Goal: Task Accomplishment & Management: Manage account settings

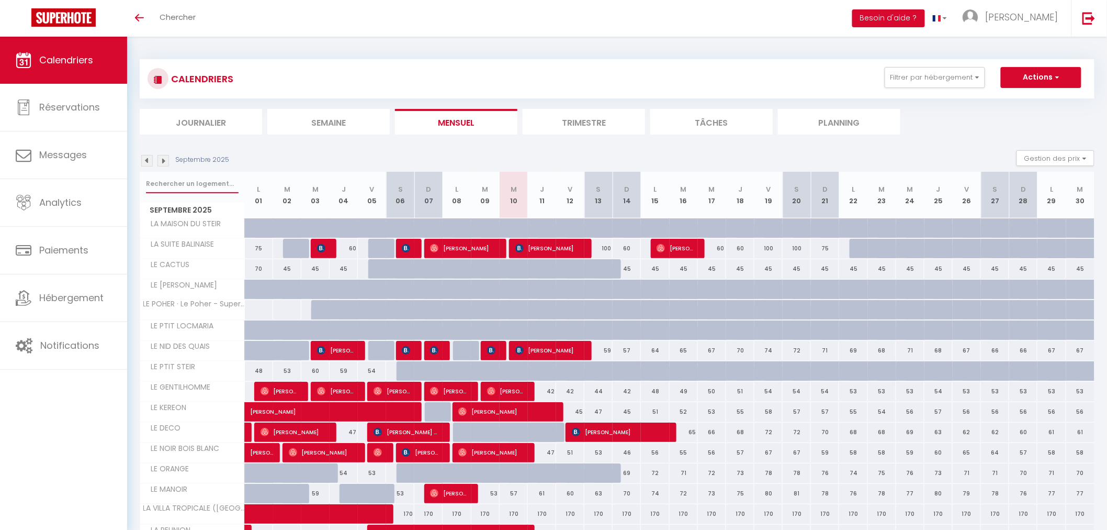
click at [176, 183] on input "text" at bounding box center [192, 183] width 93 height 19
type input "calloch"
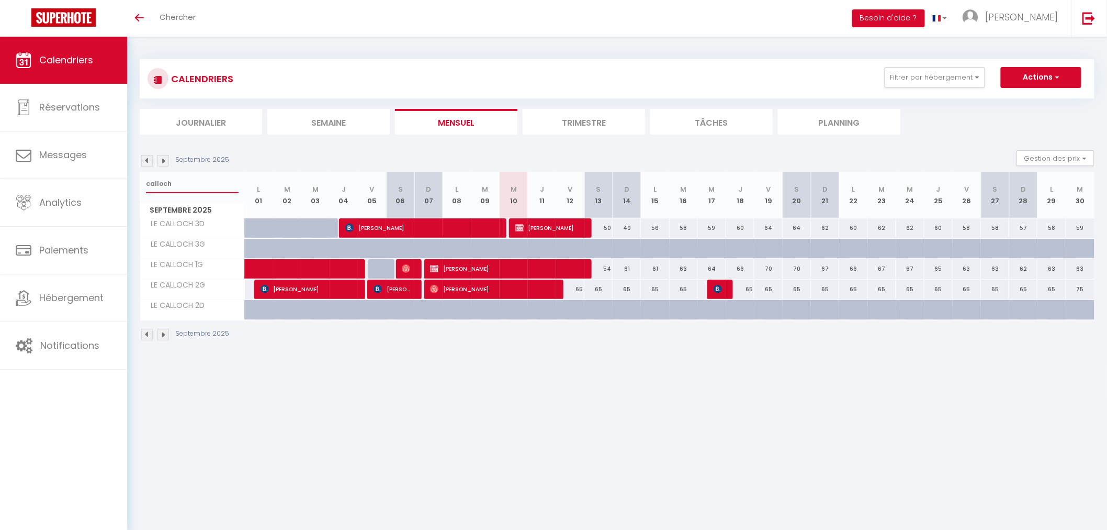
click at [201, 176] on input "calloch" at bounding box center [192, 183] width 93 height 19
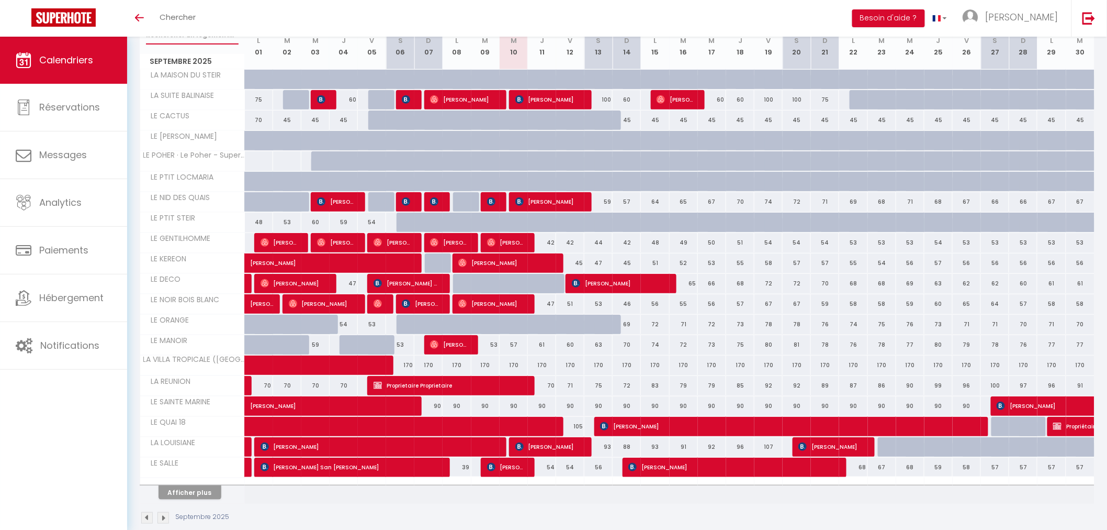
scroll to position [166, 0]
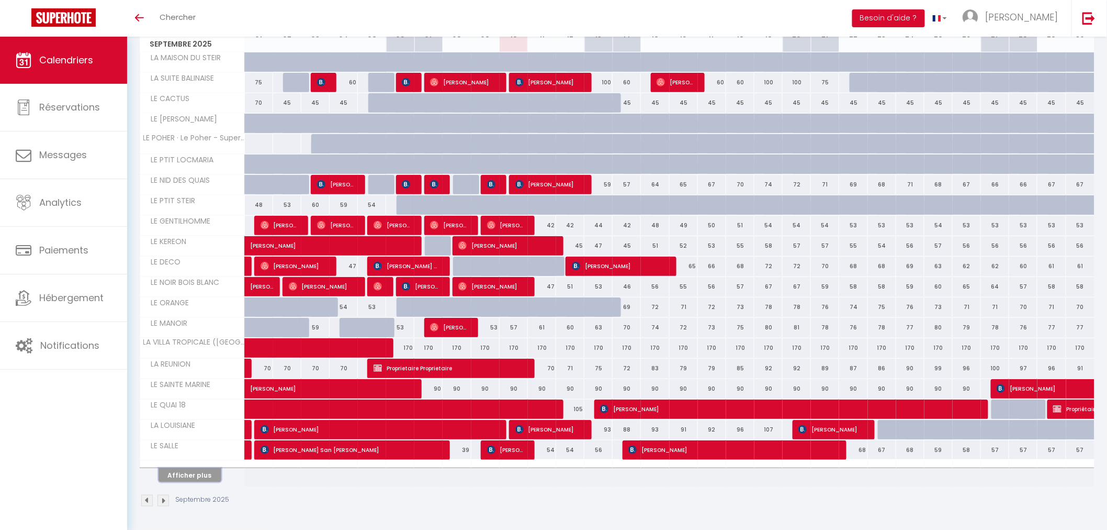
click at [197, 480] on button "Afficher plus" at bounding box center [190, 475] width 63 height 14
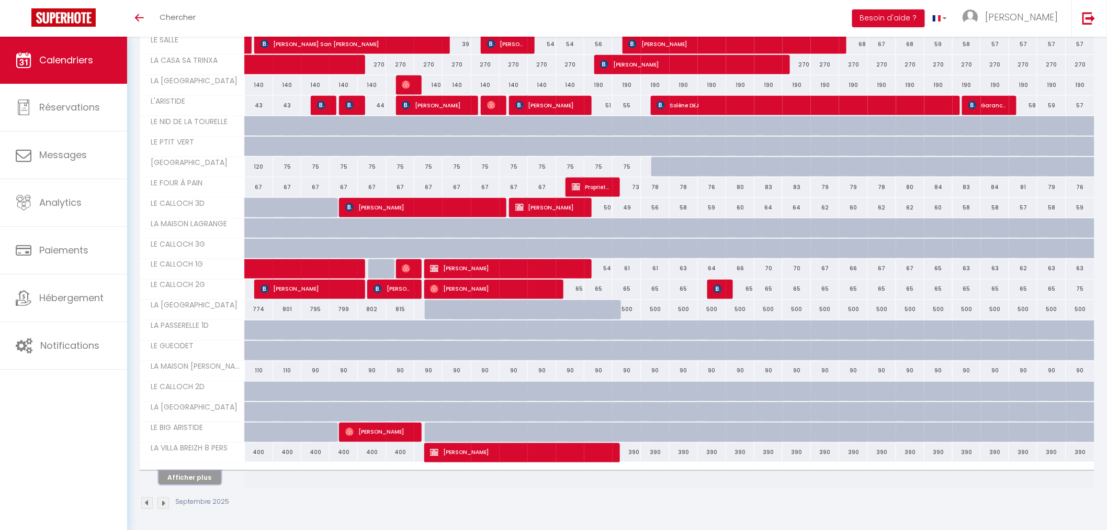
scroll to position [576, 0]
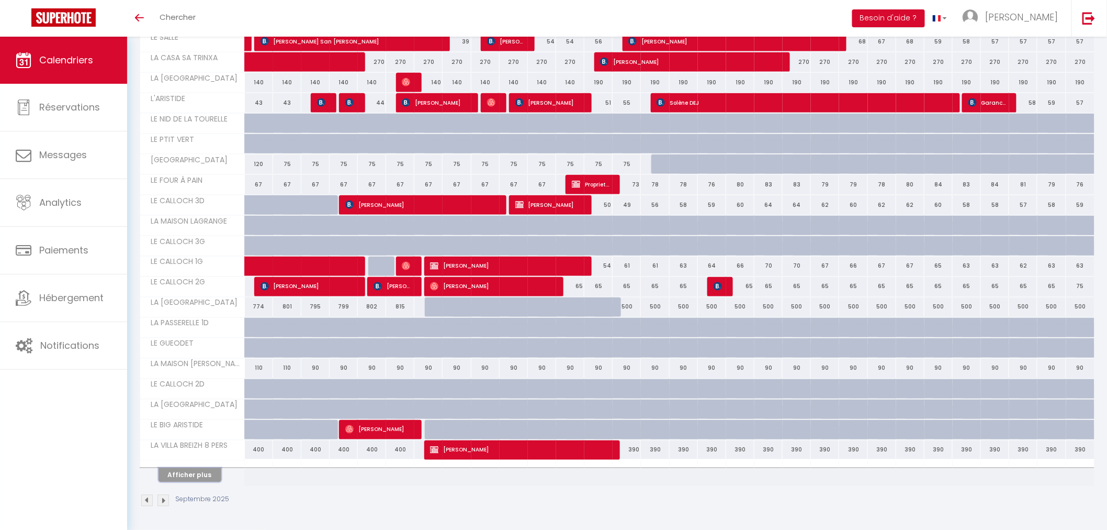
click at [187, 474] on button "Afficher plus" at bounding box center [190, 475] width 63 height 14
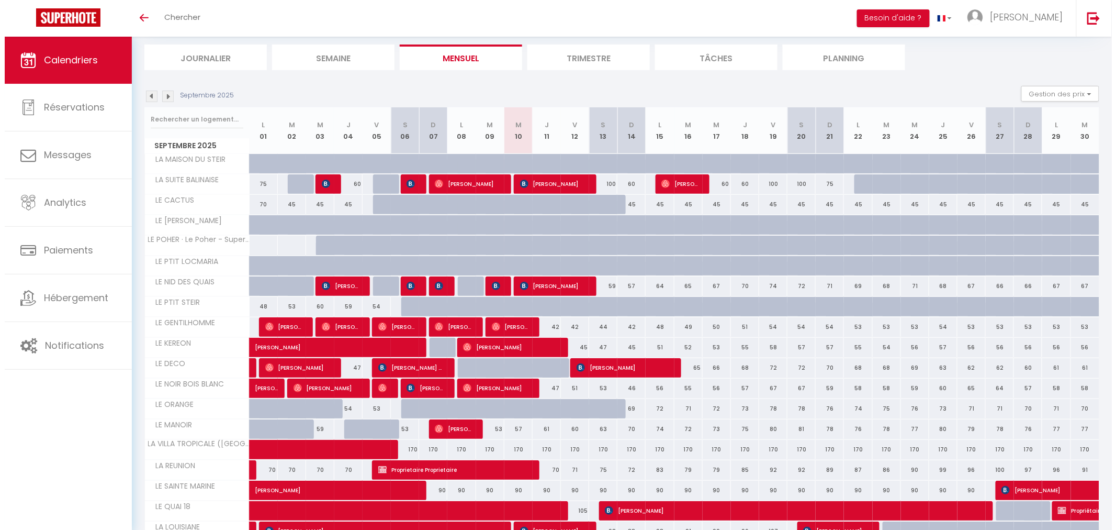
scroll to position [0, 0]
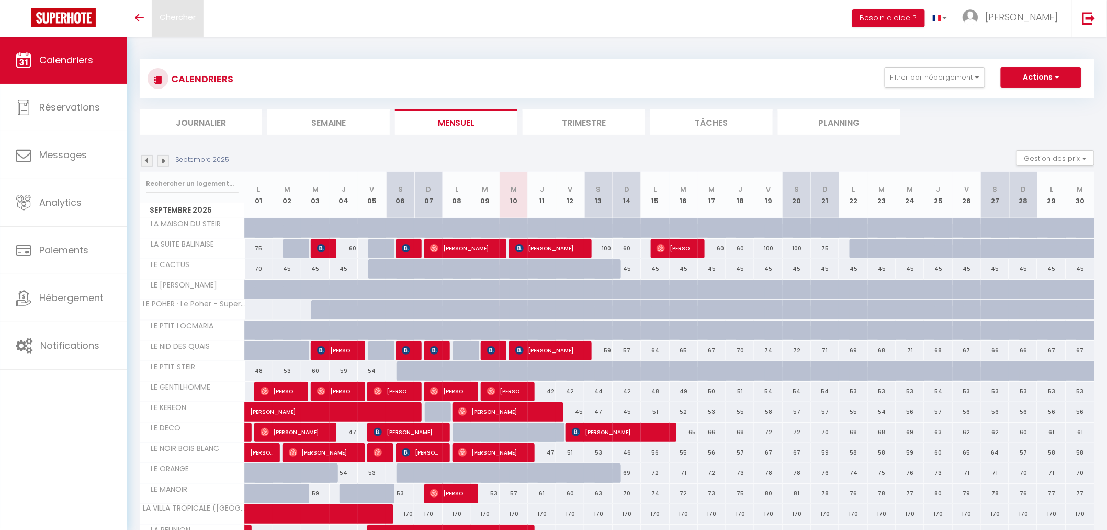
click at [152, 22] on link "Chercher" at bounding box center [178, 18] width 52 height 37
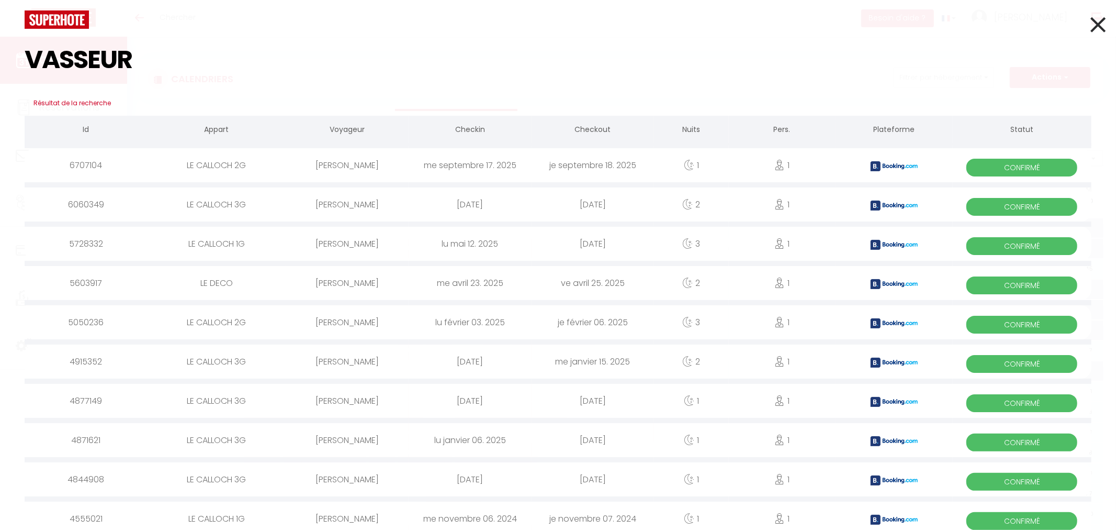
type input "VASSEUR"
click at [1091, 27] on icon at bounding box center [1098, 25] width 15 height 26
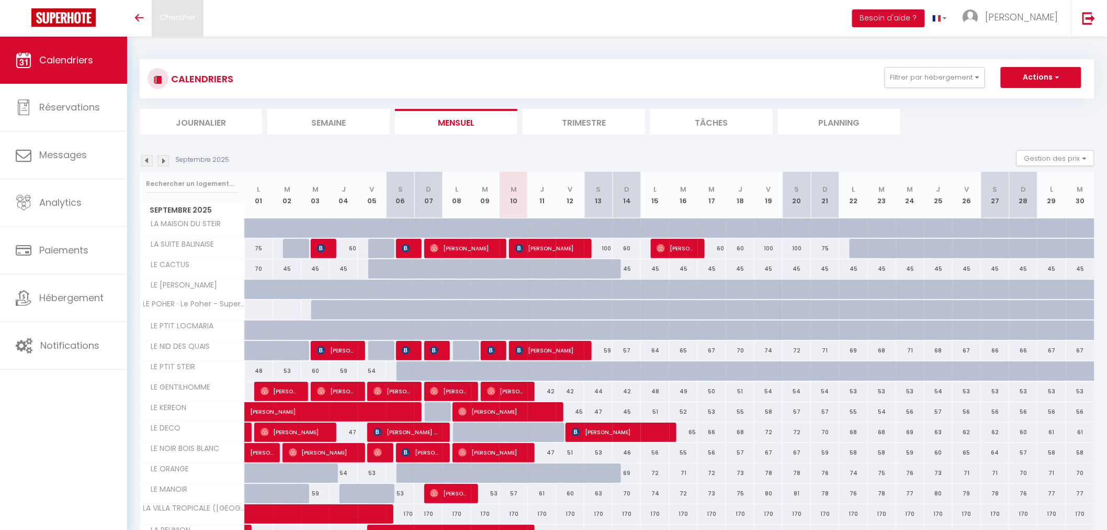
click at [194, 22] on span "Chercher" at bounding box center [178, 17] width 36 height 11
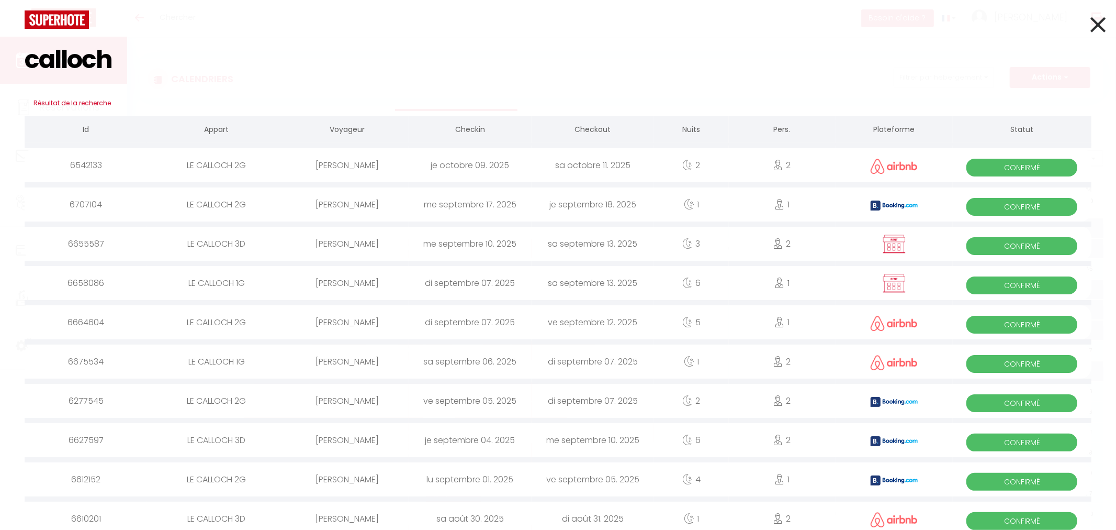
click at [94, 42] on input "calloch" at bounding box center [558, 60] width 1067 height 62
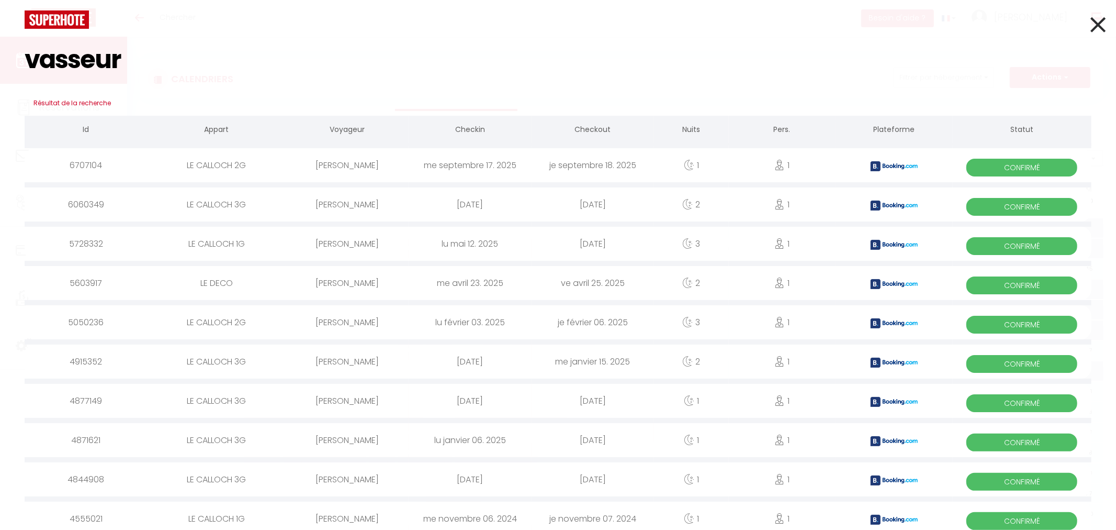
type input "vasseur"
click at [1093, 32] on icon at bounding box center [1098, 25] width 15 height 26
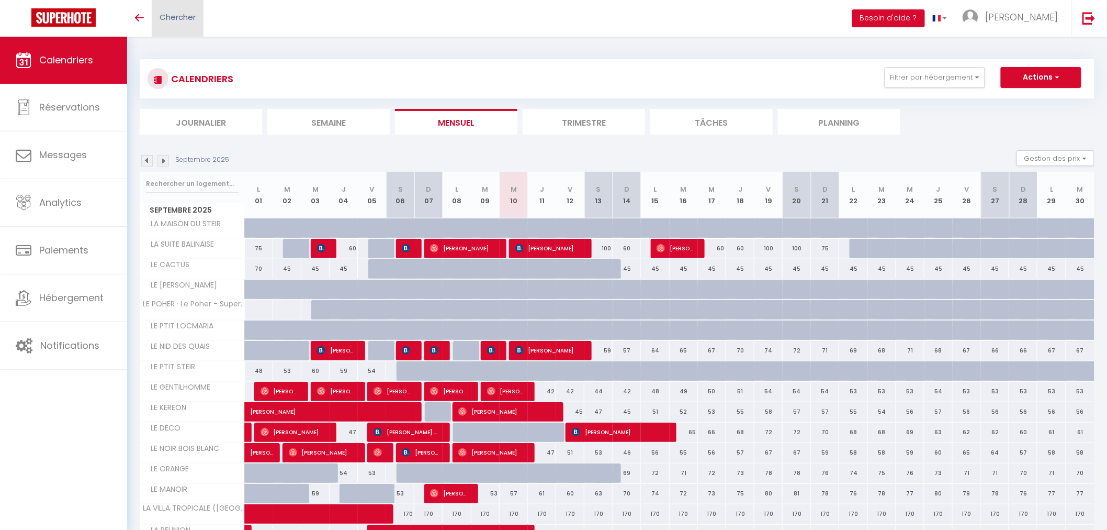
click at [188, 17] on span "Chercher" at bounding box center [178, 17] width 36 height 11
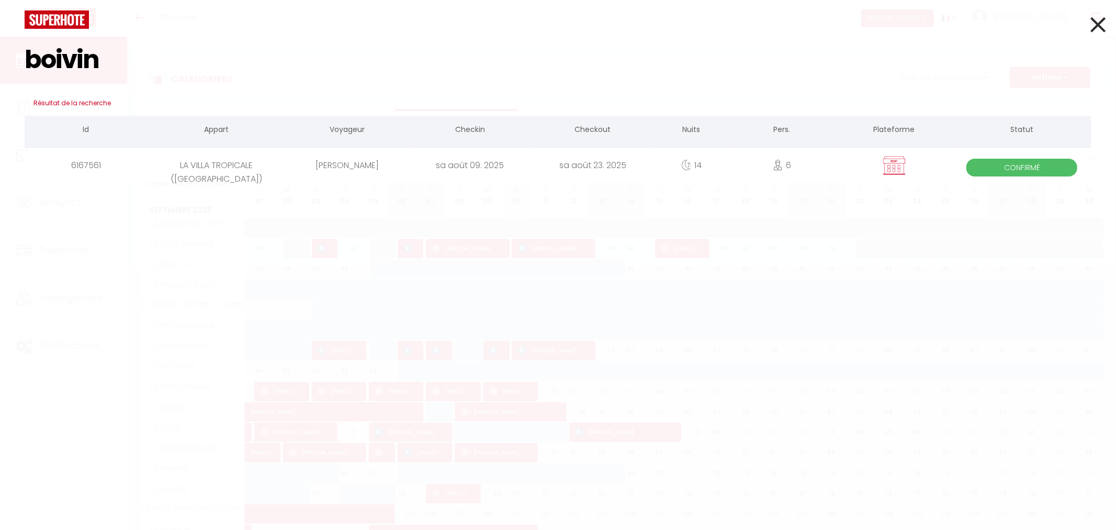
type input "boivin"
click at [417, 170] on div "sa août 09. 2025" at bounding box center [470, 165] width 122 height 34
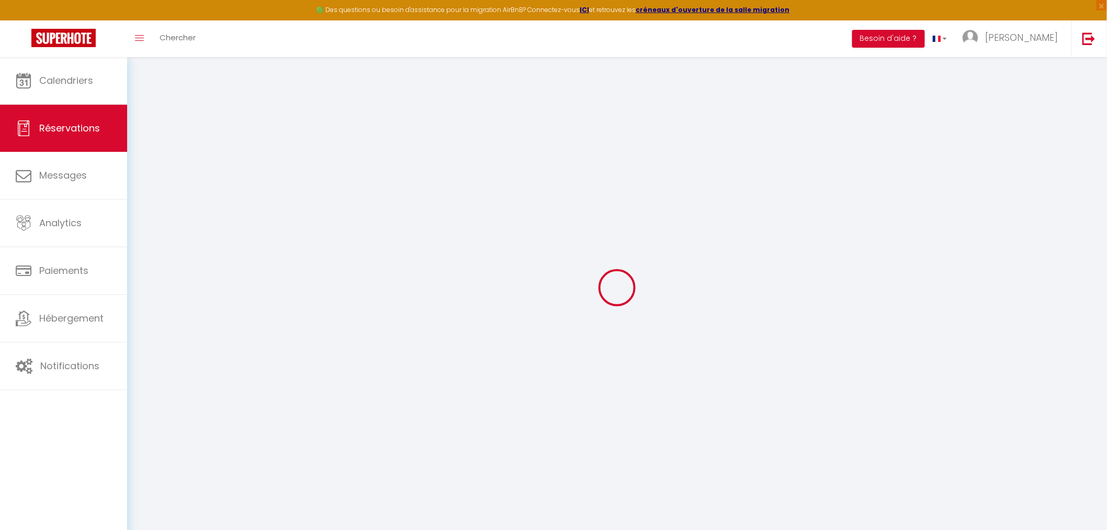
type input "[PERSON_NAME]"
type input "BOIVIN"
type input "[EMAIL_ADDRESS][DOMAIN_NAME]"
type input "0628452153"
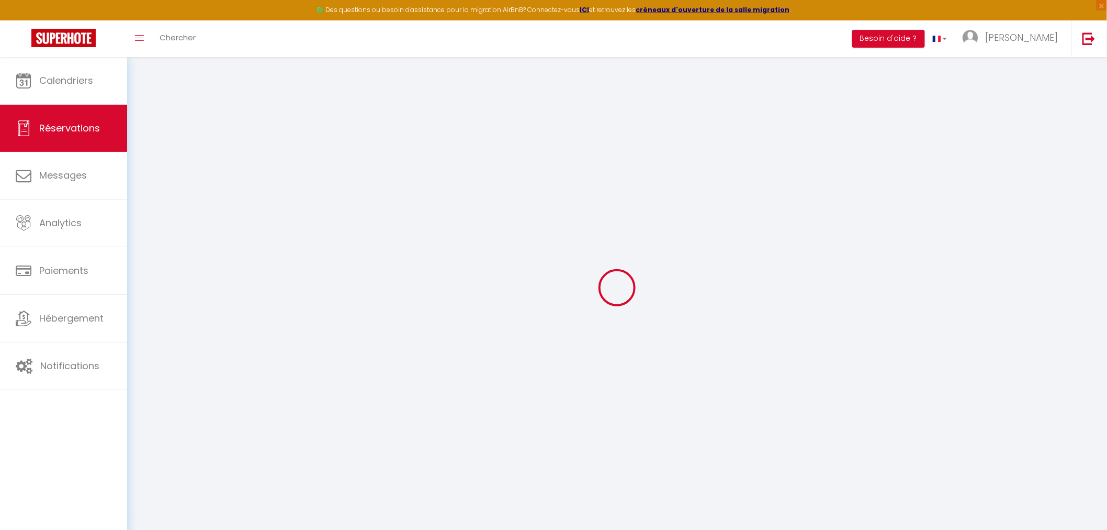
select select "FR"
select select "8804"
select select "1"
type input "[DATE]"
select select
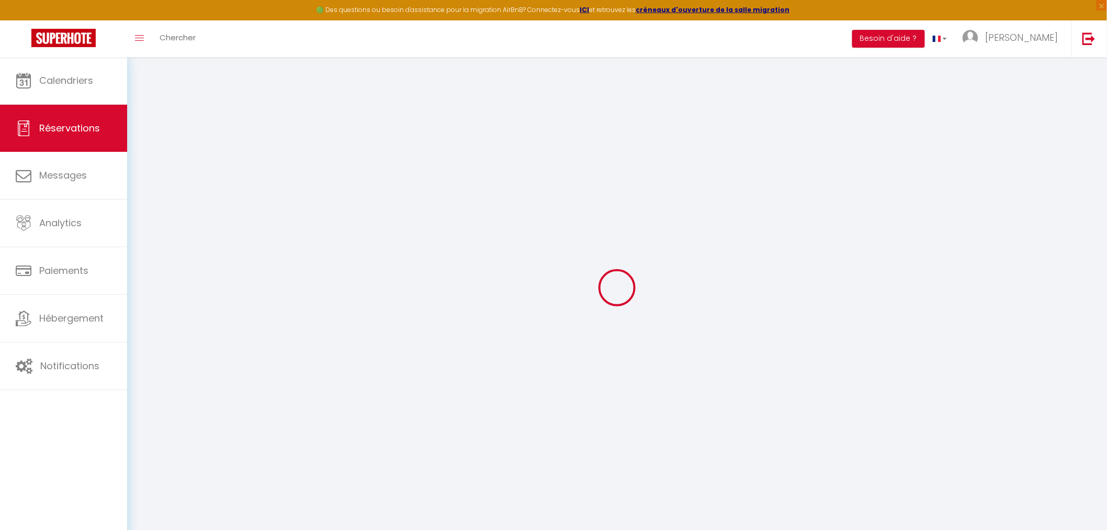
type input "[DATE]"
select select
type input "6"
select select "12"
select select "15"
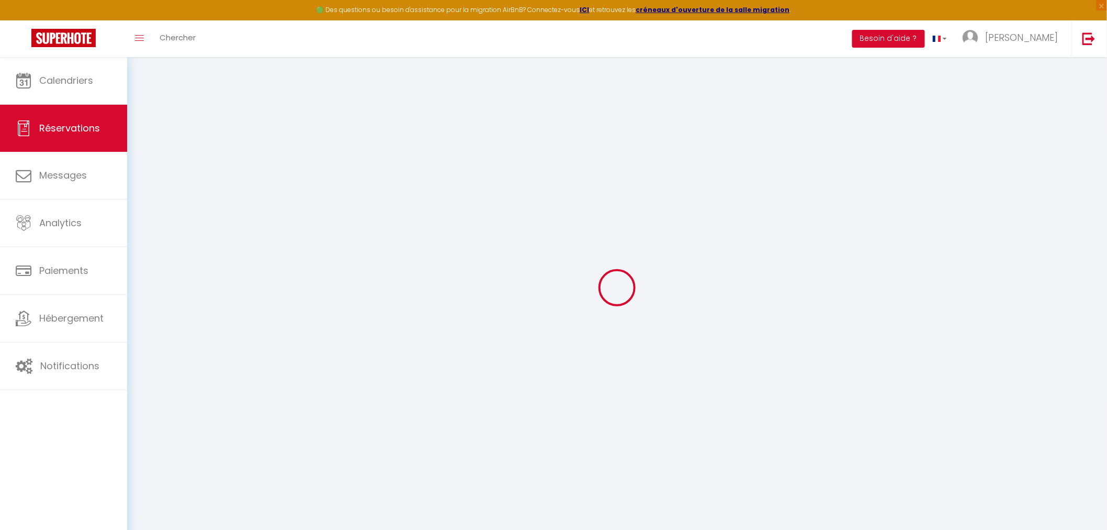
type input "4235.25"
checkbox input "false"
type input "0"
type input "90"
type input "60"
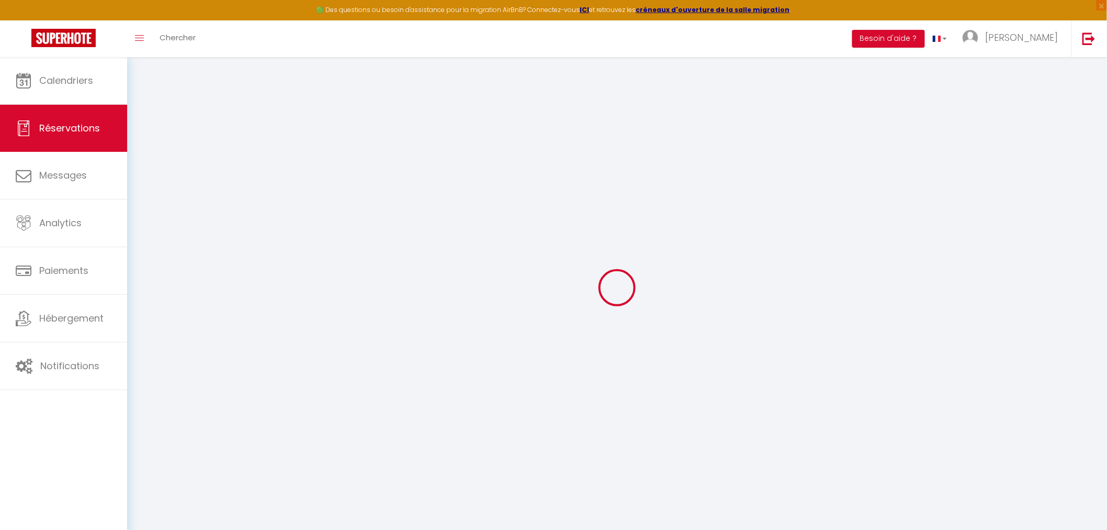
type input "0"
select select
checkbox input "false"
select select
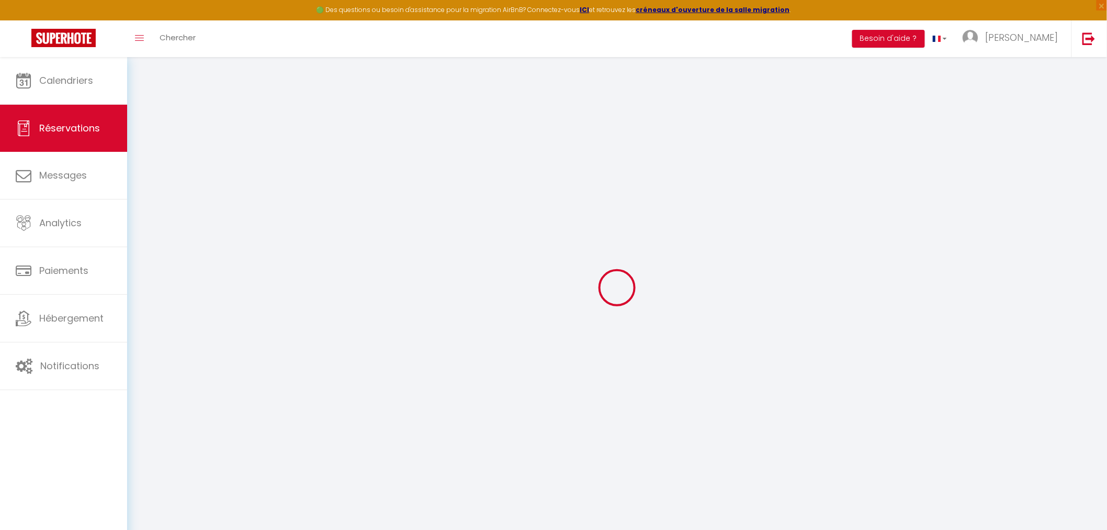
select select
checkbox input "false"
select select
checkbox input "false"
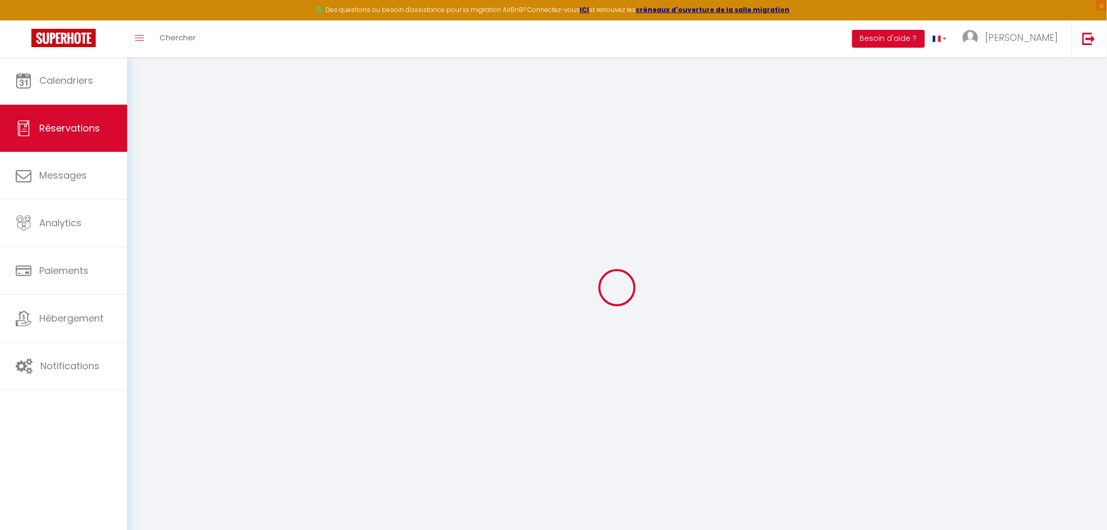
type textarea "8 adultes dont 2 personnes dormiront sur un matelas gonflable sur la mezzanine …"
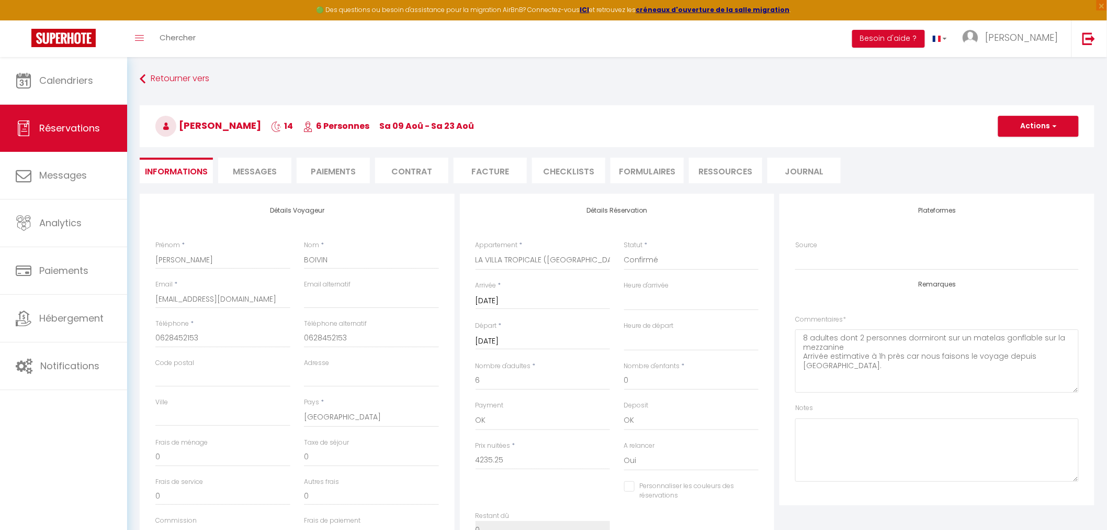
select select
checkbox input "false"
select select "17:00"
select select "10:30"
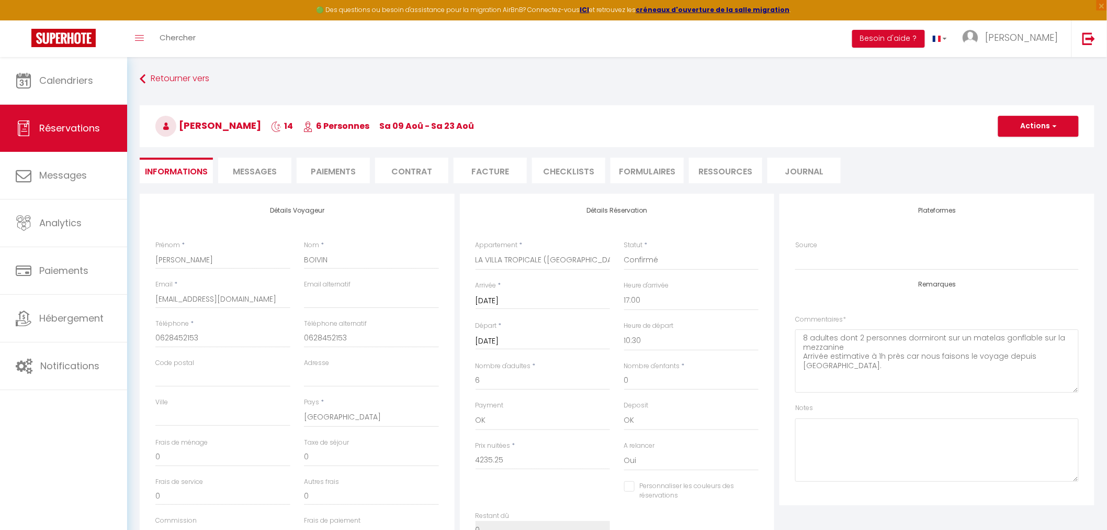
click at [206, 42] on div "Toggle menubar Chercher BUTTON Besoin d'aide ? [PERSON_NAME] Équipe" at bounding box center [588, 38] width 1024 height 37
click at [195, 38] on span "Chercher" at bounding box center [178, 37] width 36 height 11
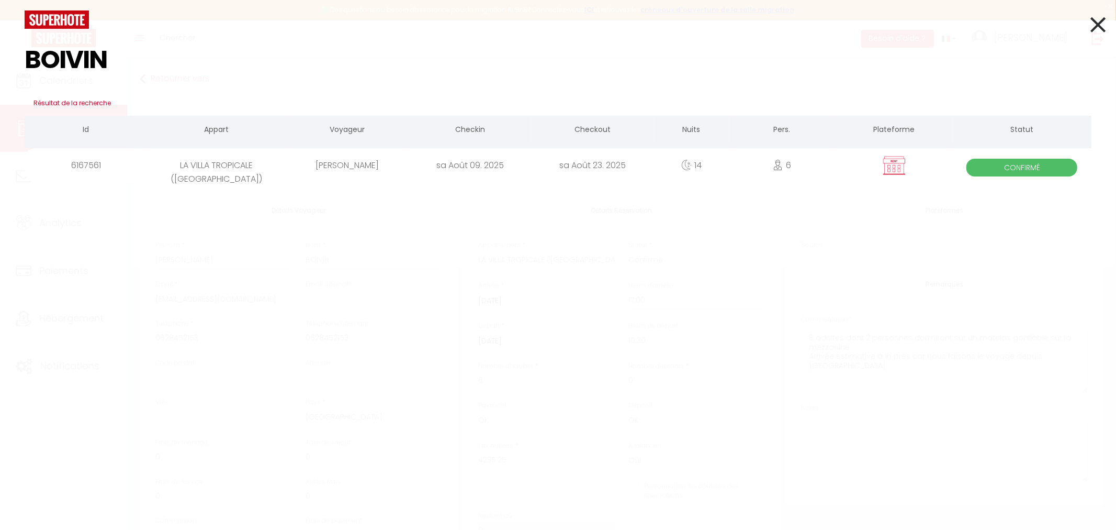
type input "BOIVIN"
click at [332, 170] on div "[PERSON_NAME]" at bounding box center [347, 165] width 122 height 34
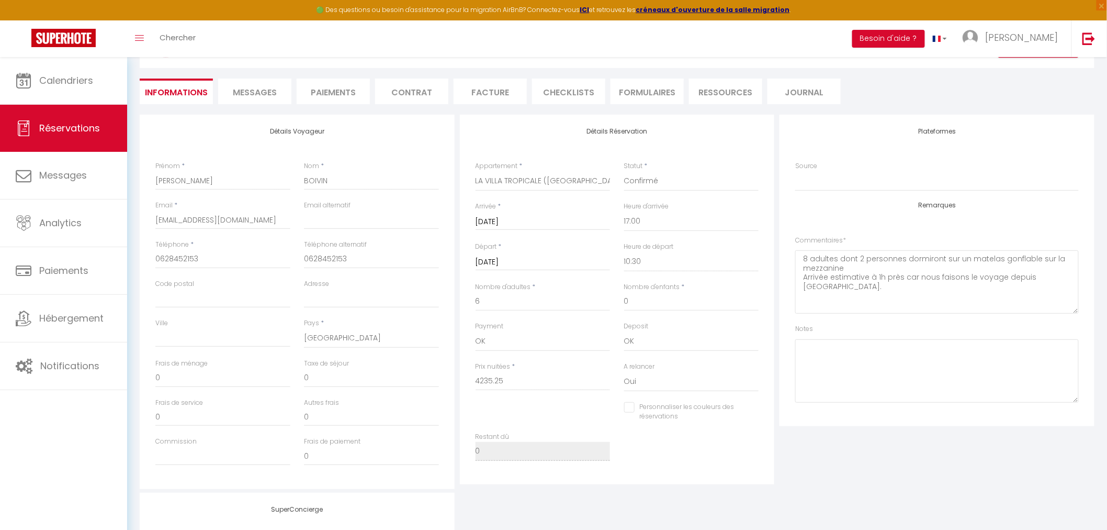
scroll to position [58, 0]
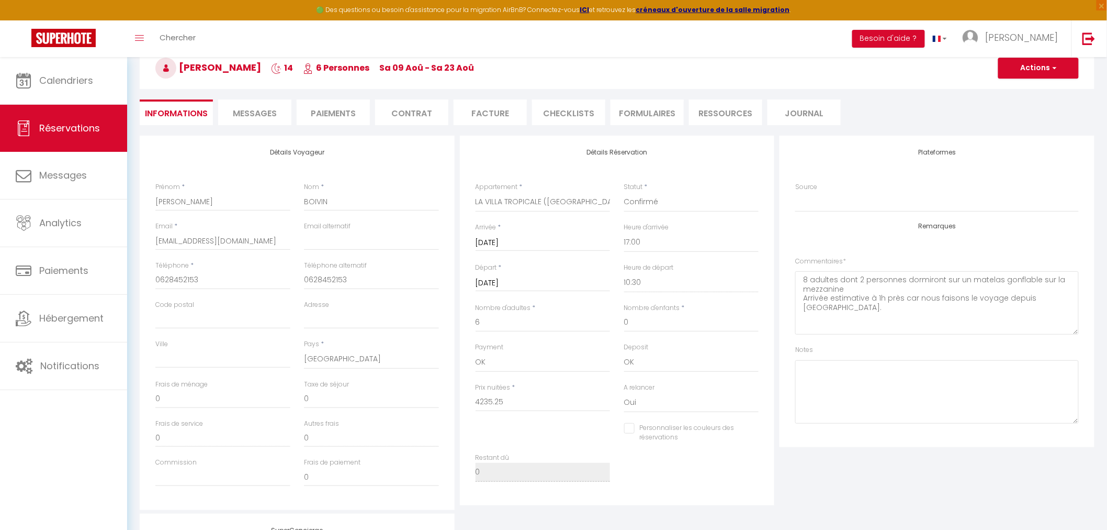
click at [267, 114] on span "Messages" at bounding box center [255, 113] width 44 height 12
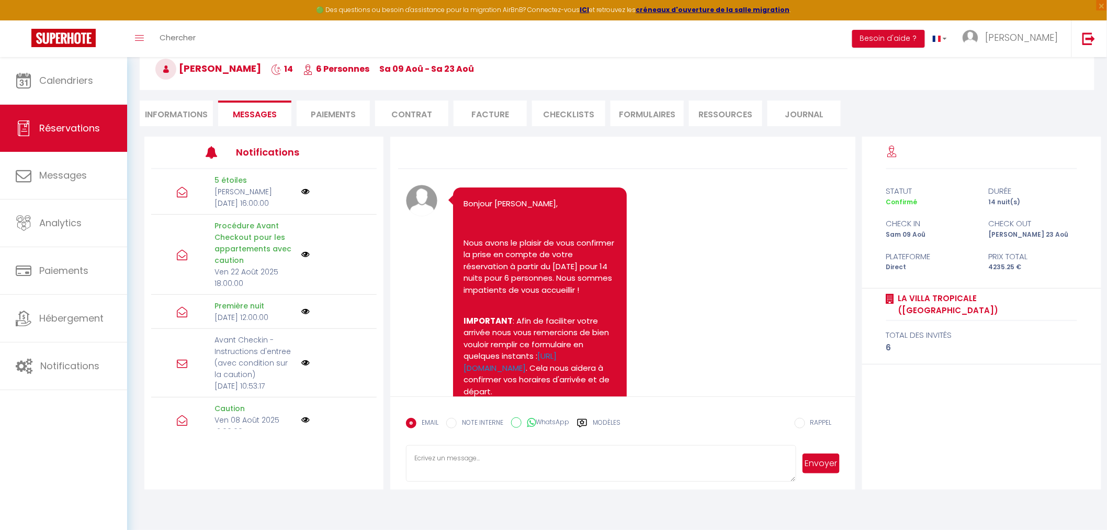
scroll to position [57, 0]
click at [334, 111] on li "Paiements" at bounding box center [333, 114] width 73 height 26
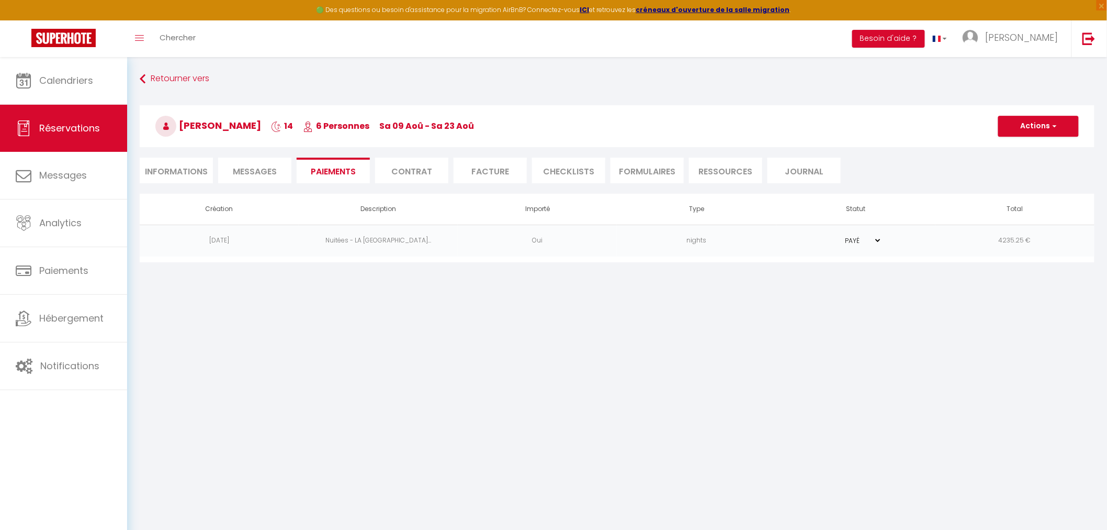
click at [183, 170] on li "Informations" at bounding box center [176, 171] width 73 height 26
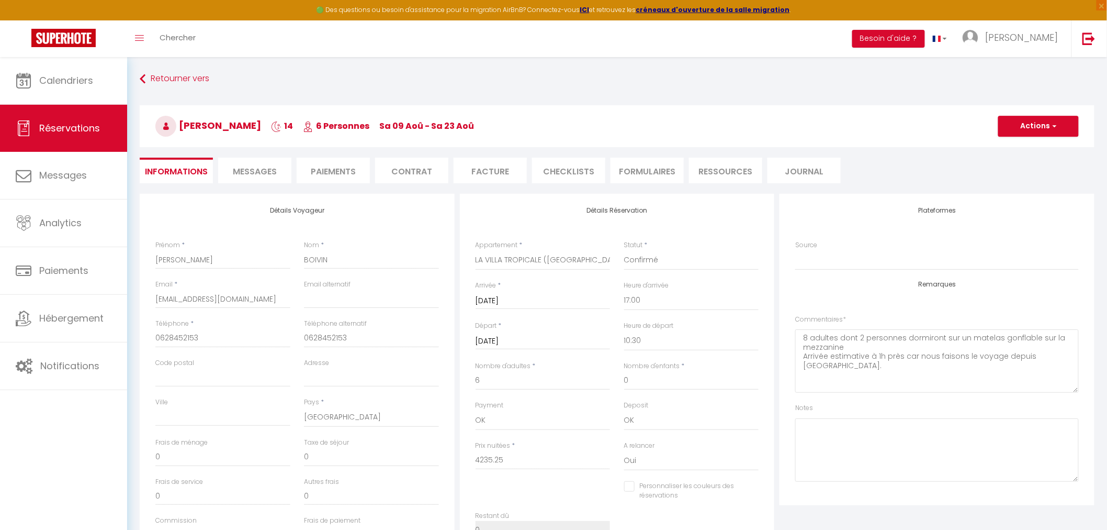
checkbox input "false"
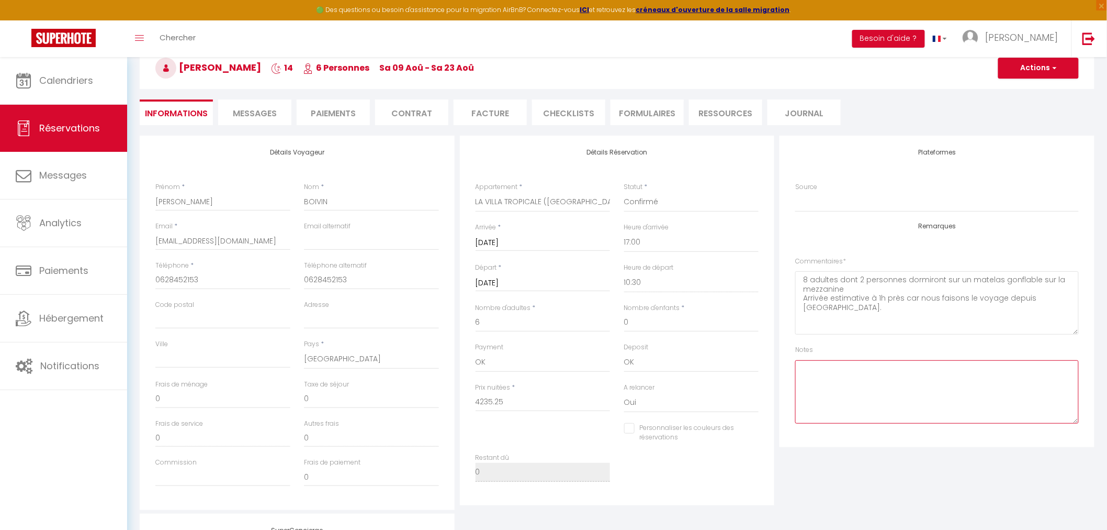
click at [912, 405] on textarea at bounding box center [937, 391] width 284 height 63
type textarea "a"
type textarea "réservation initiale"
checkbox input "false"
type textarea "réservation initiale LA VILLA AU"
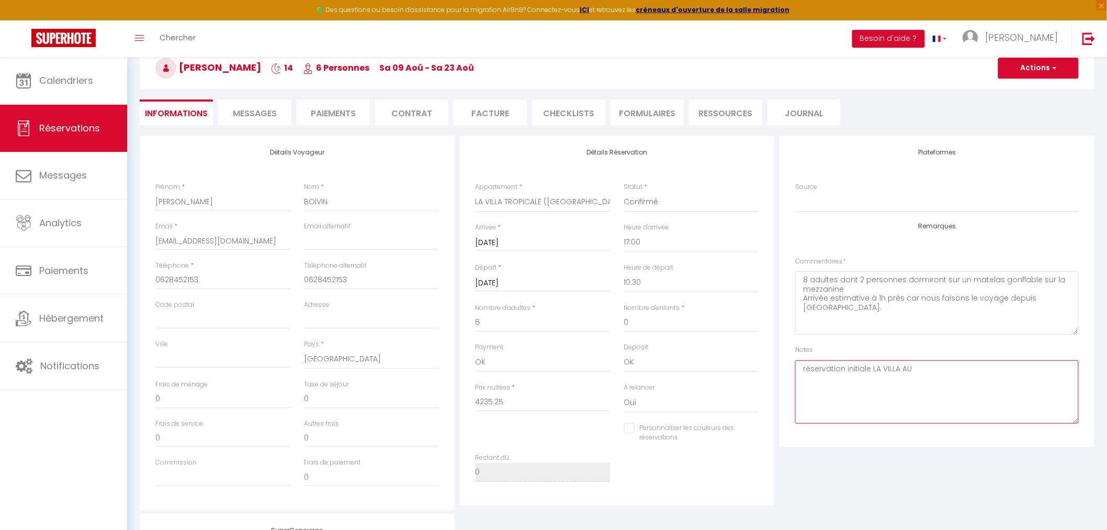
checkbox input "false"
paste textarea "4567831348"
type textarea "réservation initiale LA VILLA AU DUC sur BOOKING n° 4567831348 annulé puis remp…"
click at [1024, 60] on button "Actions" at bounding box center [1039, 68] width 81 height 21
click at [1026, 91] on link "Enregistrer" at bounding box center [1028, 91] width 83 height 14
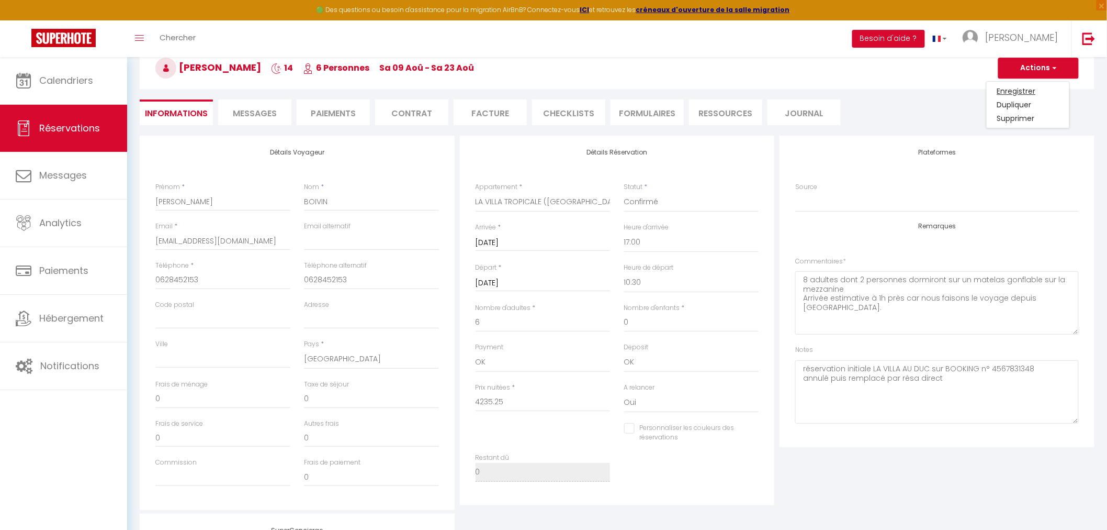
scroll to position [57, 0]
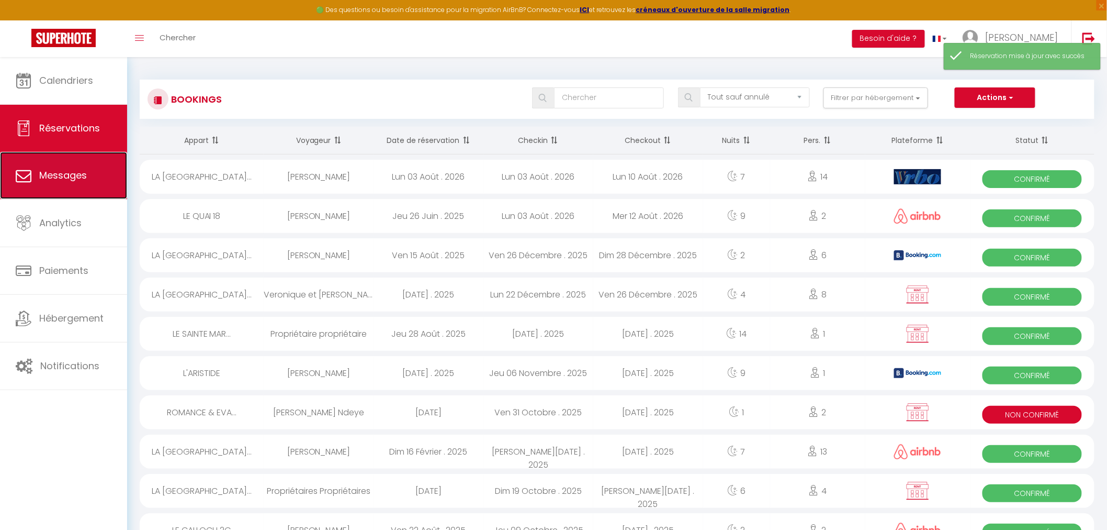
click at [48, 181] on span "Messages" at bounding box center [63, 175] width 48 height 13
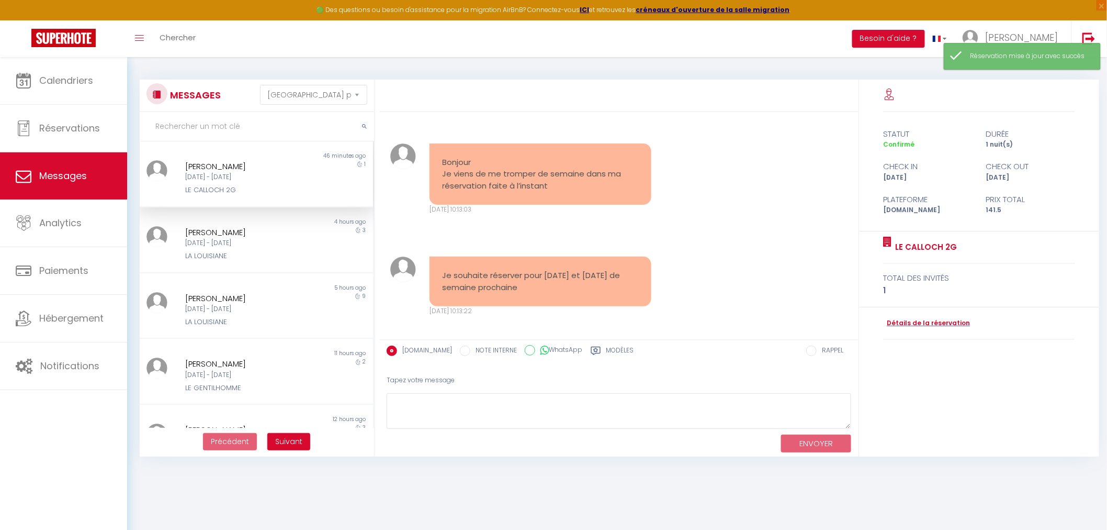
scroll to position [1242, 0]
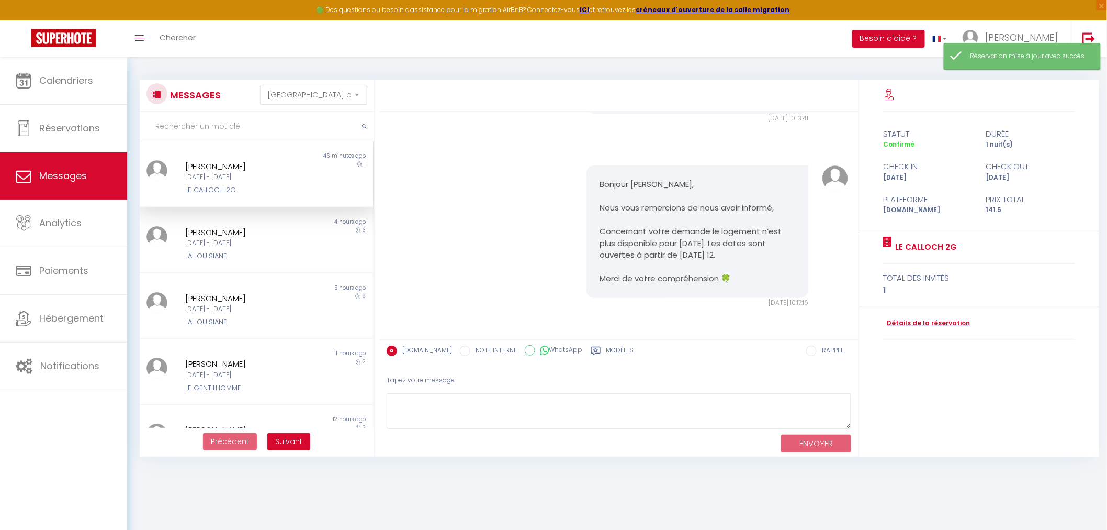
click at [237, 169] on div "[PERSON_NAME]" at bounding box center [246, 166] width 122 height 13
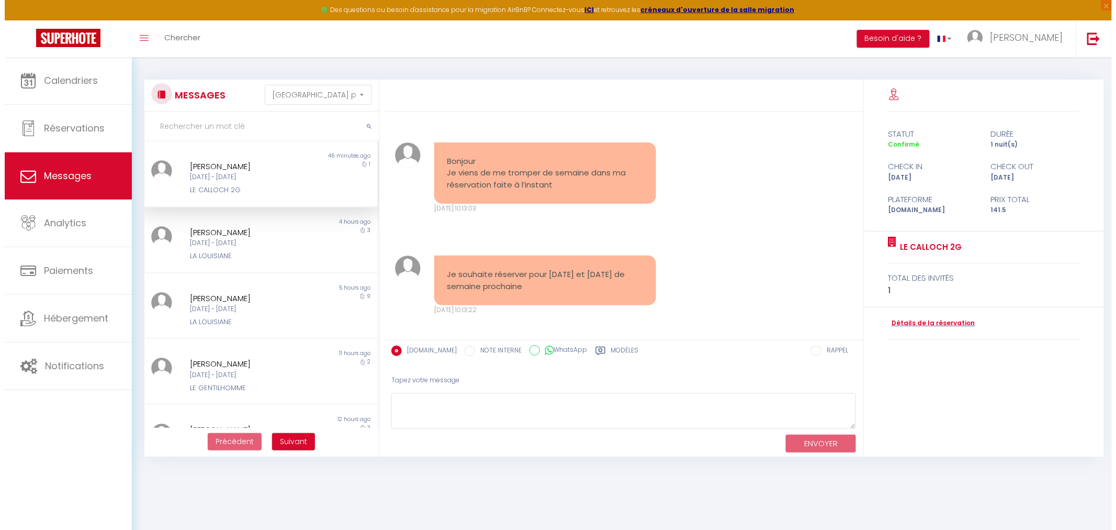
scroll to position [0, 0]
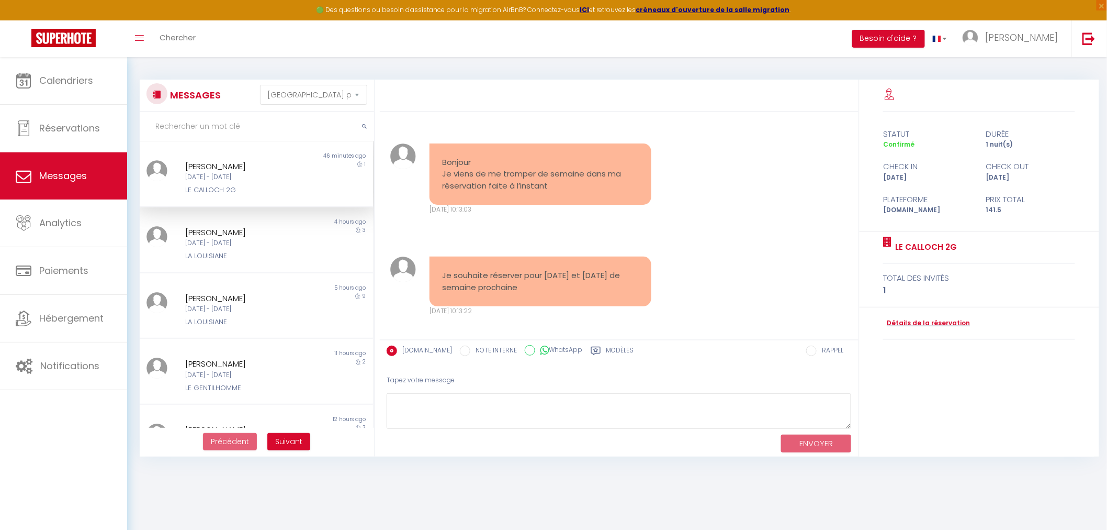
click at [239, 175] on div "[DATE] - [DATE]" at bounding box center [246, 177] width 122 height 10
click at [192, 35] on span "Chercher" at bounding box center [178, 37] width 36 height 11
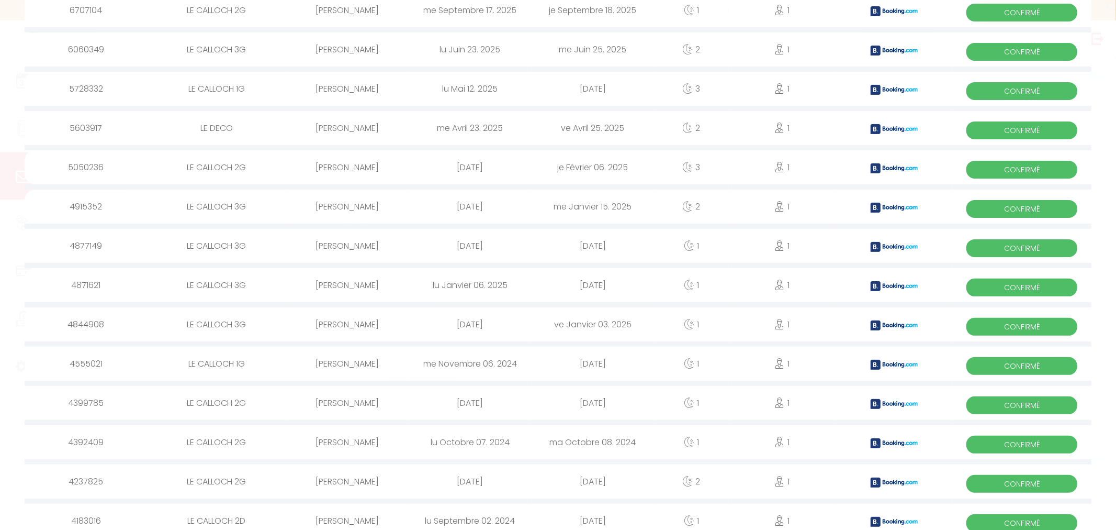
scroll to position [69, 0]
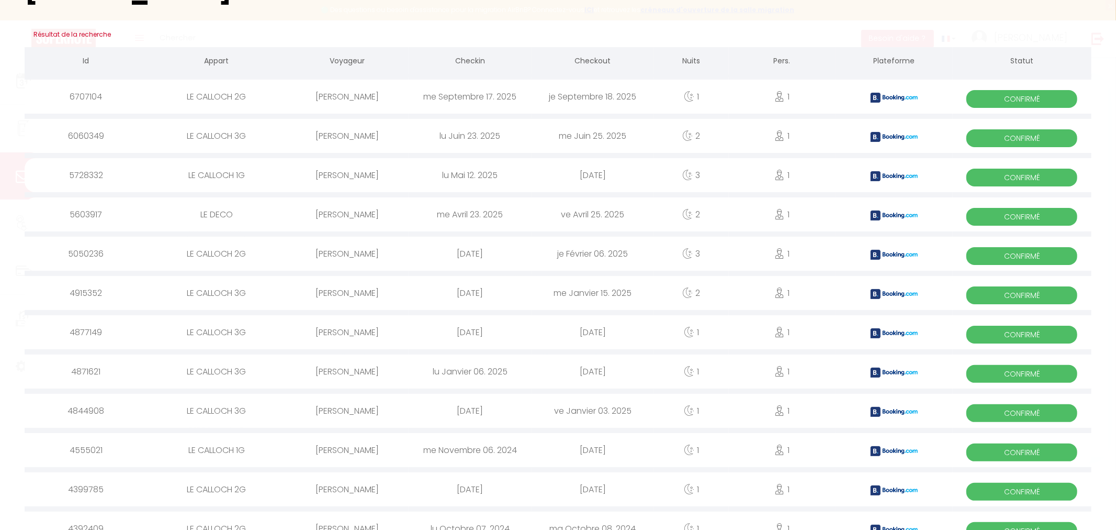
type input "[PERSON_NAME]"
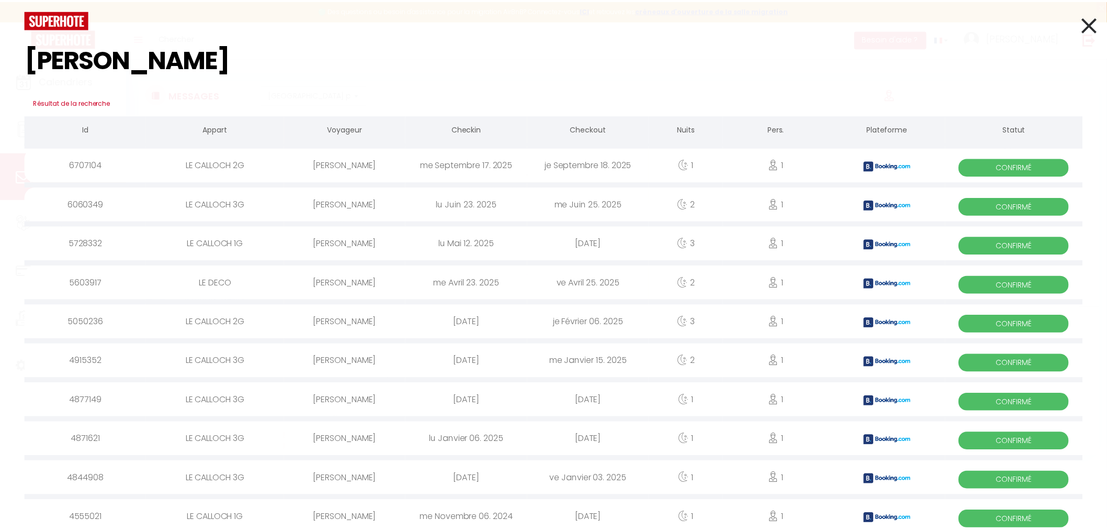
scroll to position [0, 0]
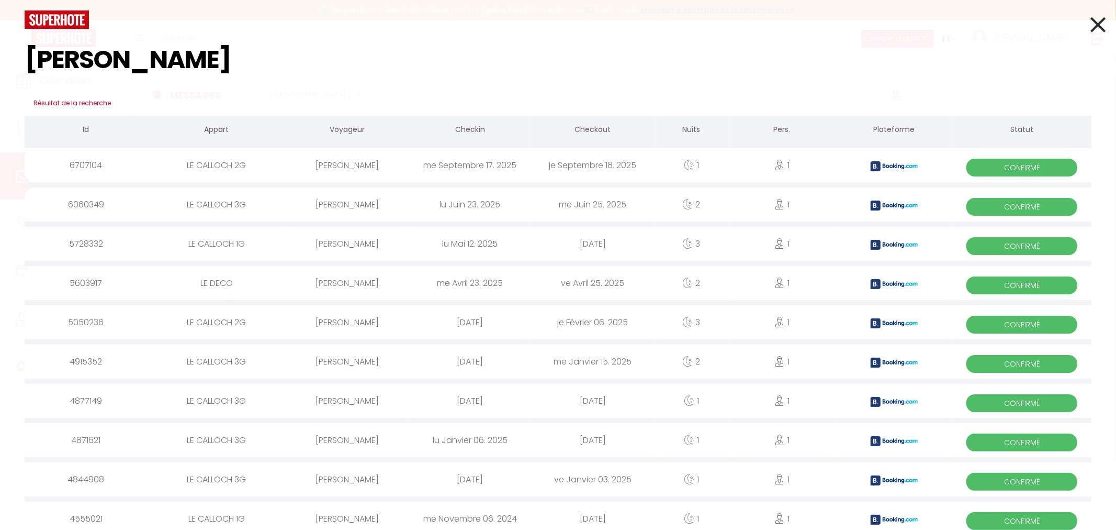
click at [1091, 28] on icon at bounding box center [1098, 25] width 15 height 26
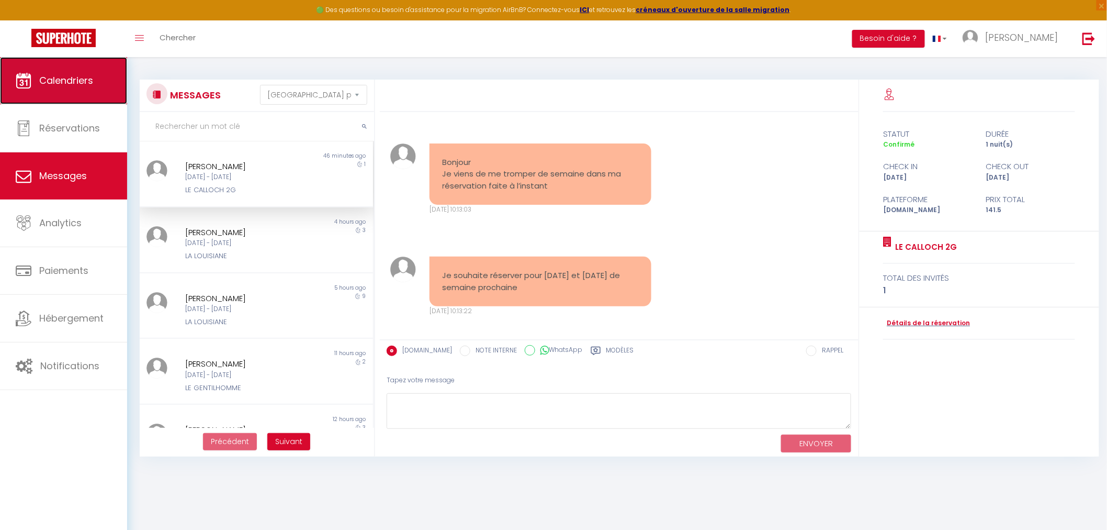
click at [65, 80] on span "Calendriers" at bounding box center [66, 80] width 54 height 13
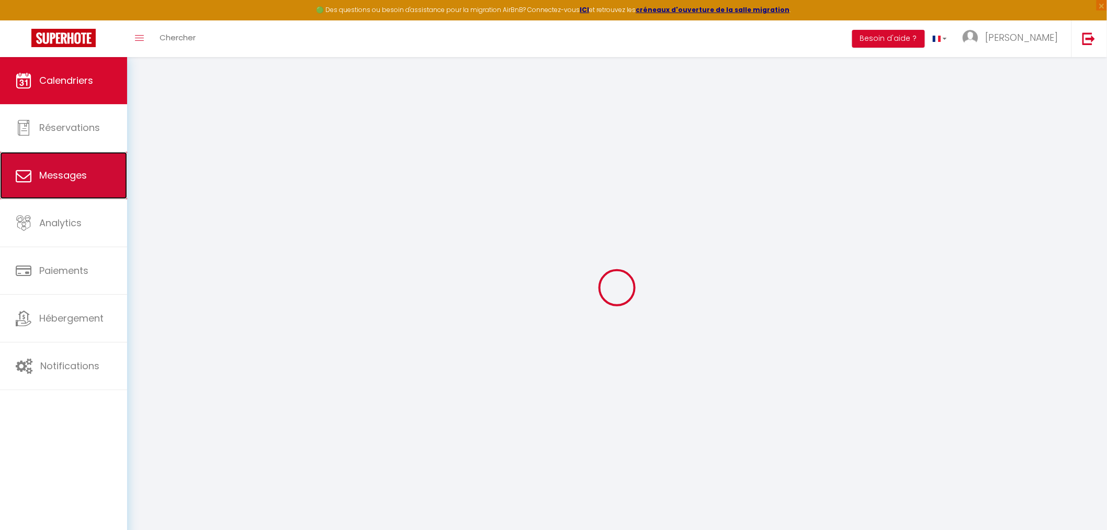
click at [62, 181] on span "Messages" at bounding box center [63, 175] width 48 height 13
select select "message"
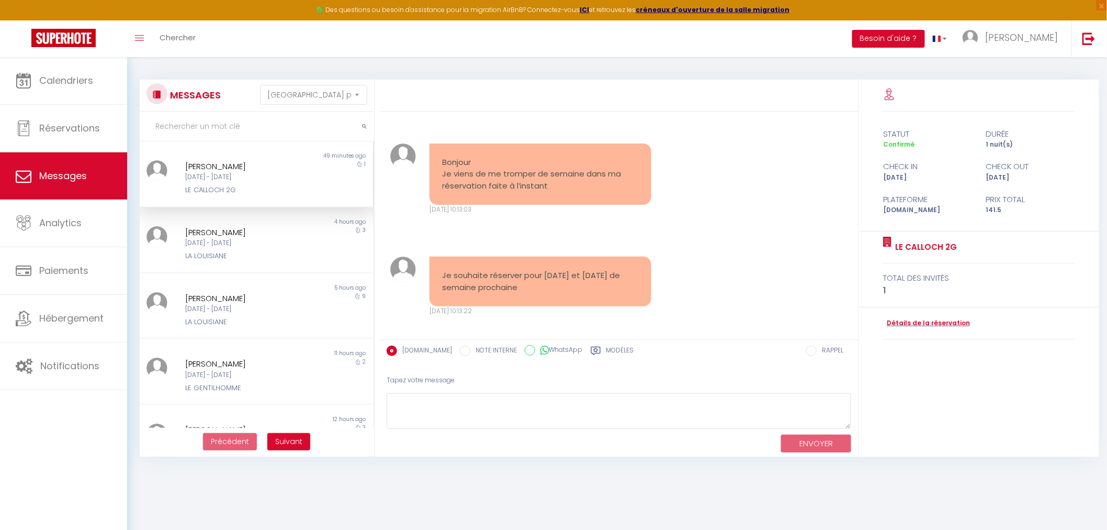
scroll to position [1242, 0]
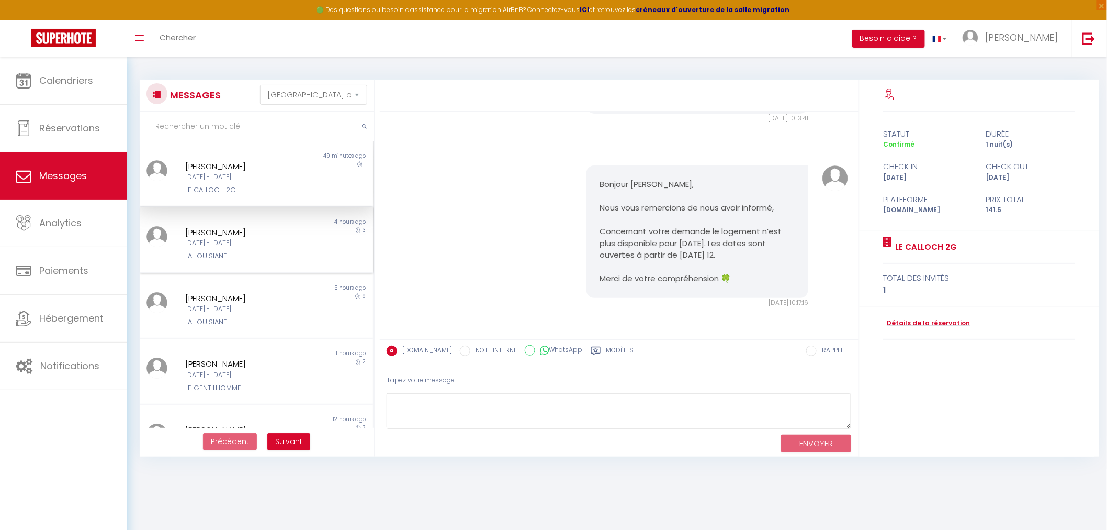
click at [265, 231] on div "[PERSON_NAME]" at bounding box center [246, 232] width 122 height 13
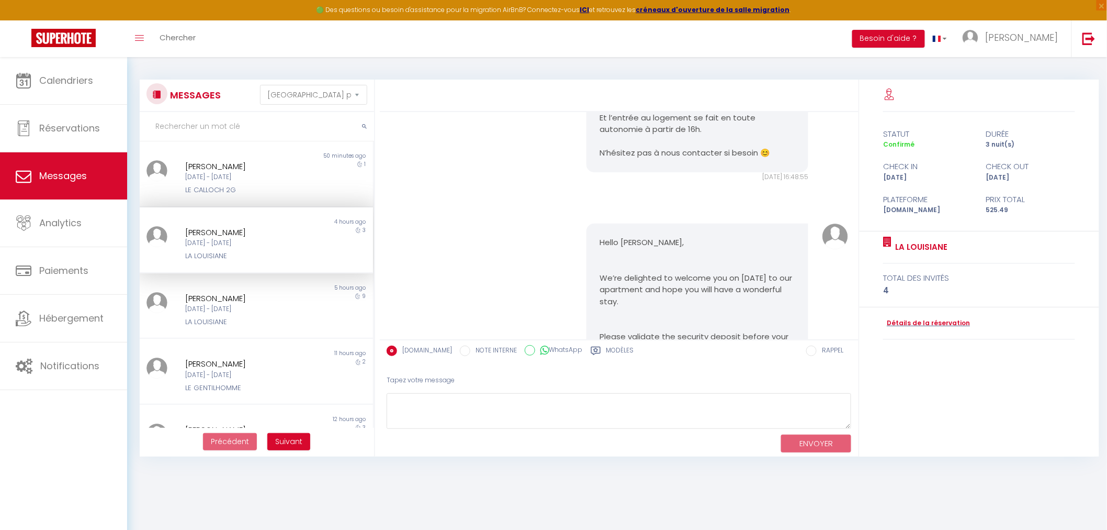
scroll to position [744, 0]
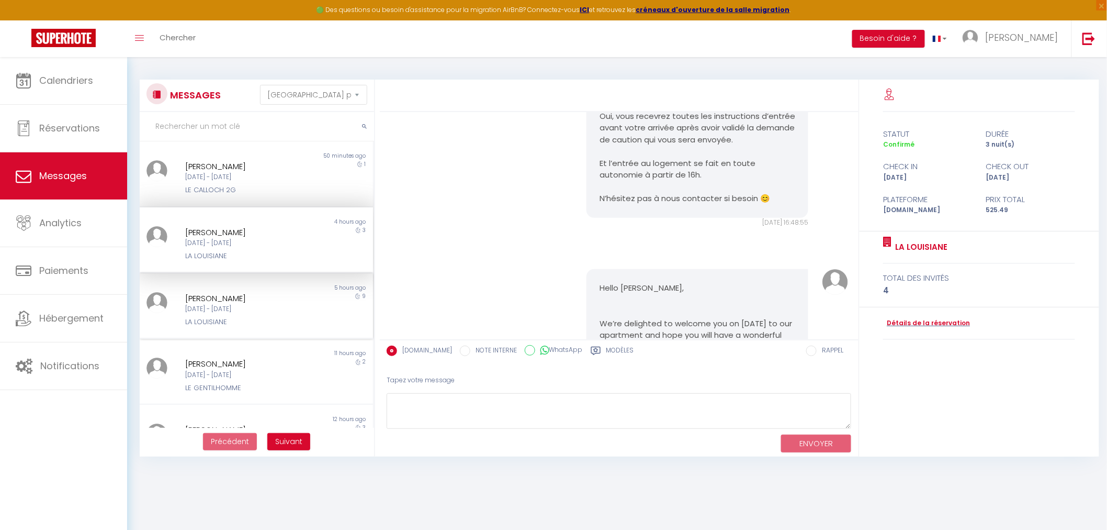
click at [241, 314] on div "[PERSON_NAME] [DATE] - [DATE] LA LOUISIANE" at bounding box center [246, 310] width 136 height 36
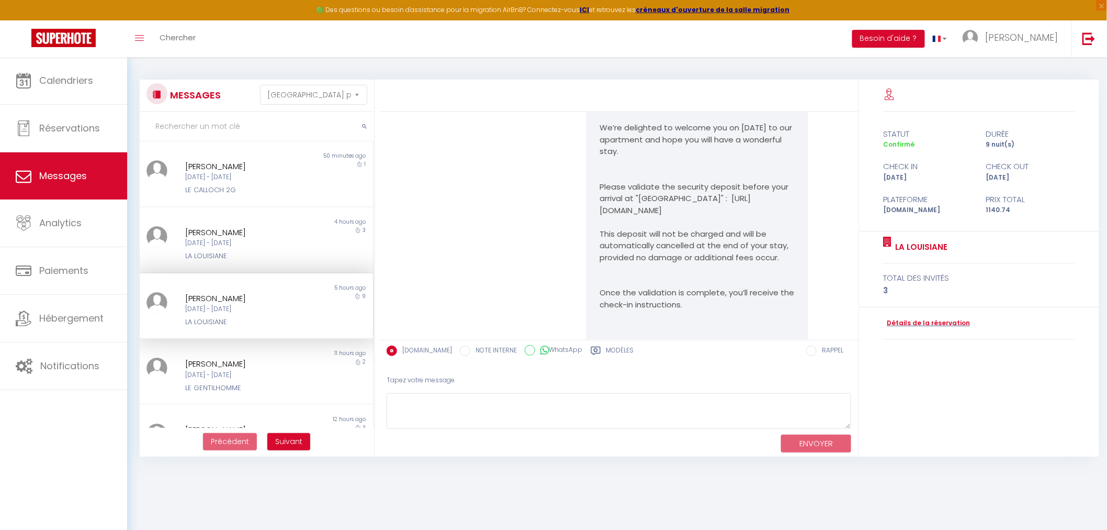
scroll to position [3849, 0]
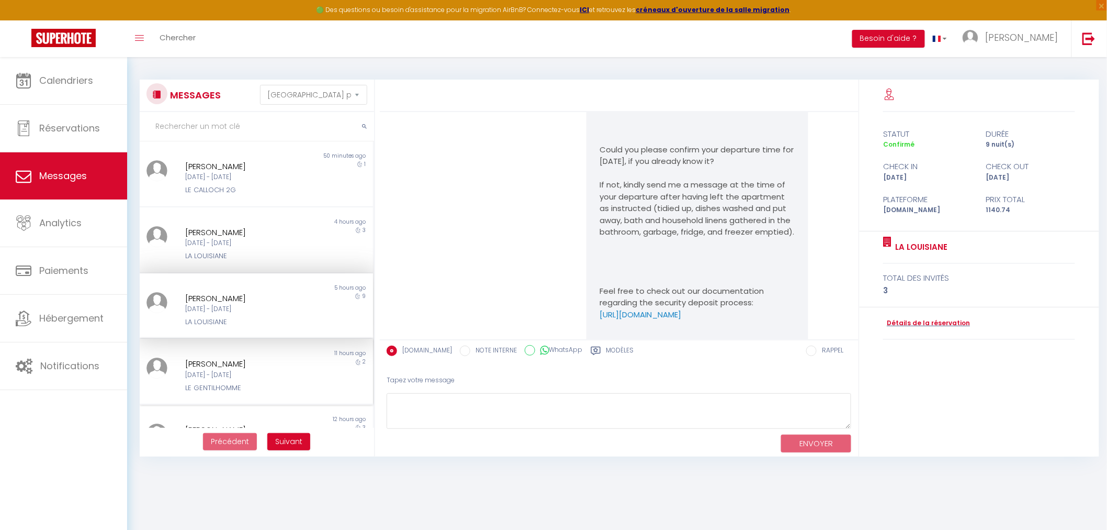
click at [259, 370] on div "[DATE] - [DATE]" at bounding box center [246, 375] width 122 height 10
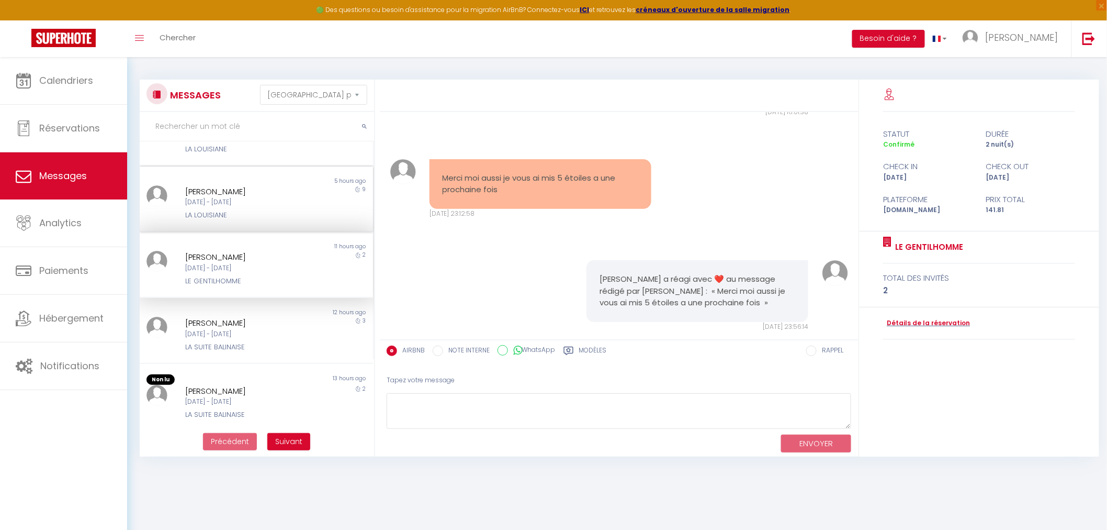
scroll to position [116, 0]
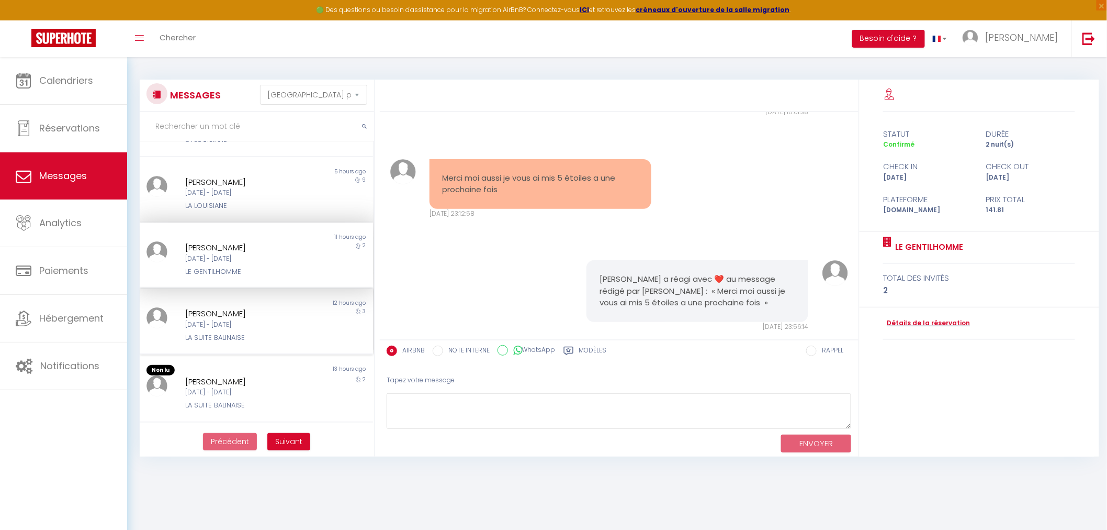
click at [221, 332] on div "LA SUITE BALINAISE" at bounding box center [246, 337] width 122 height 10
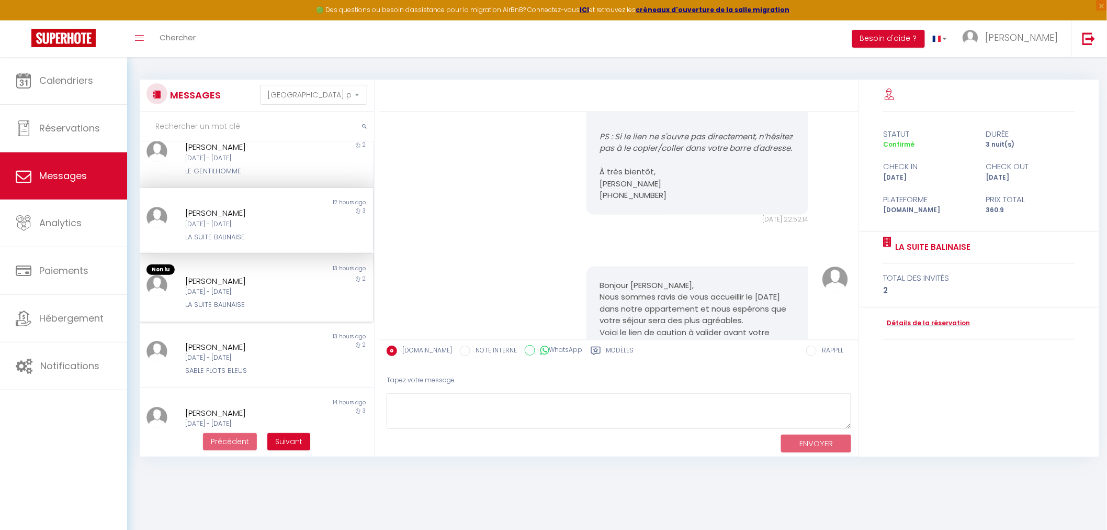
scroll to position [232, 0]
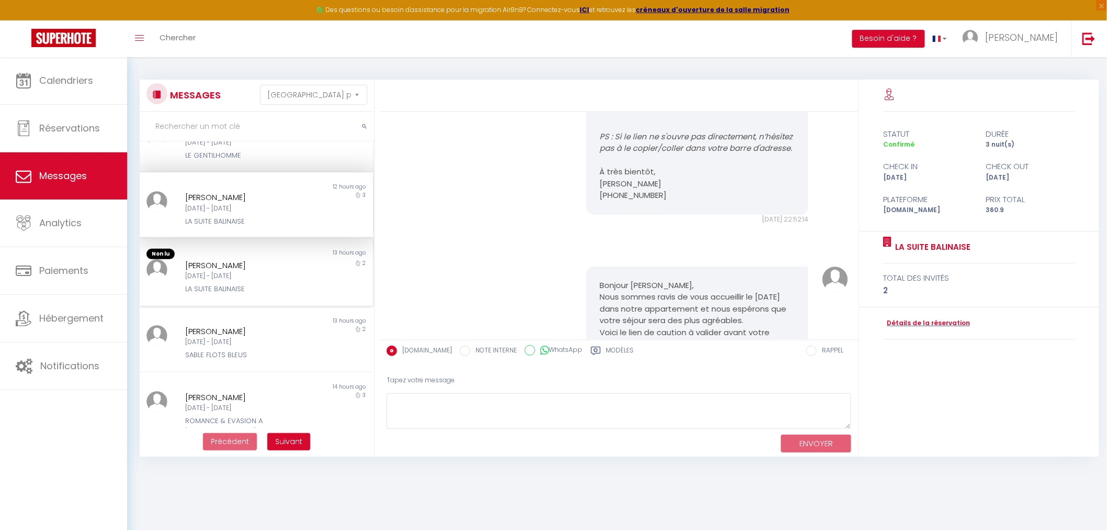
click at [267, 284] on div "LA SUITE BALINAISE" at bounding box center [246, 289] width 122 height 10
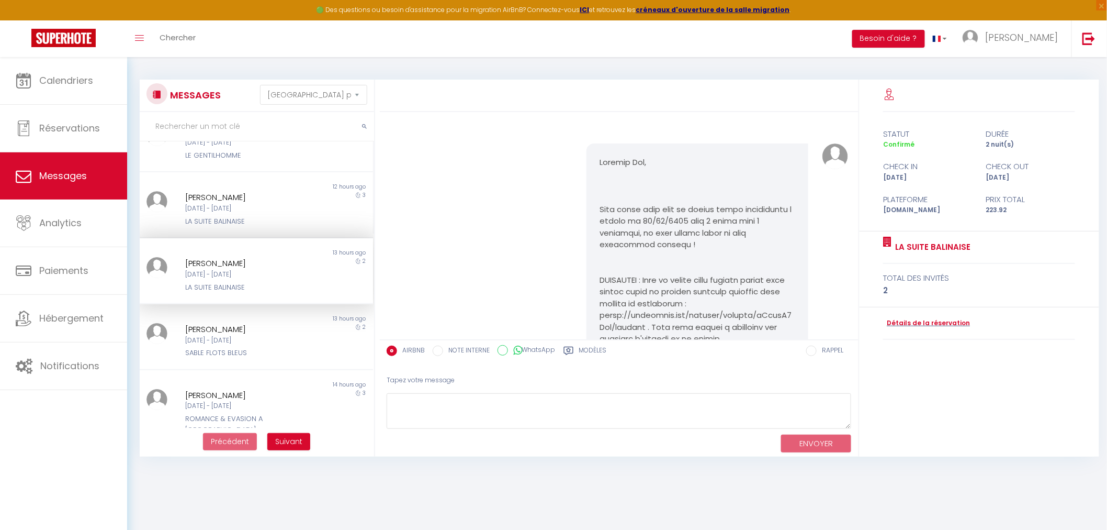
scroll to position [290, 0]
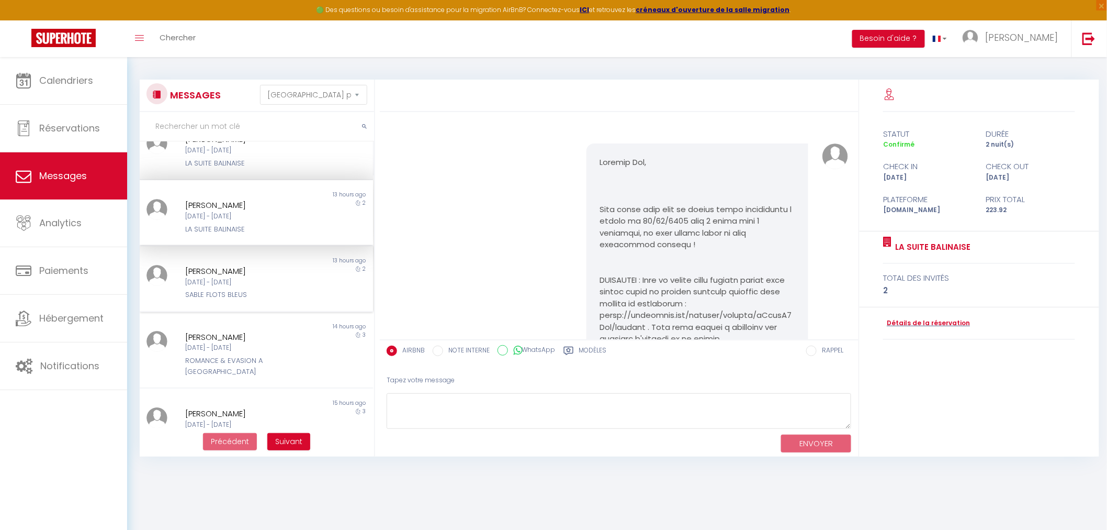
click at [283, 289] on div "SABLE FLOTS BLEUS" at bounding box center [246, 294] width 122 height 10
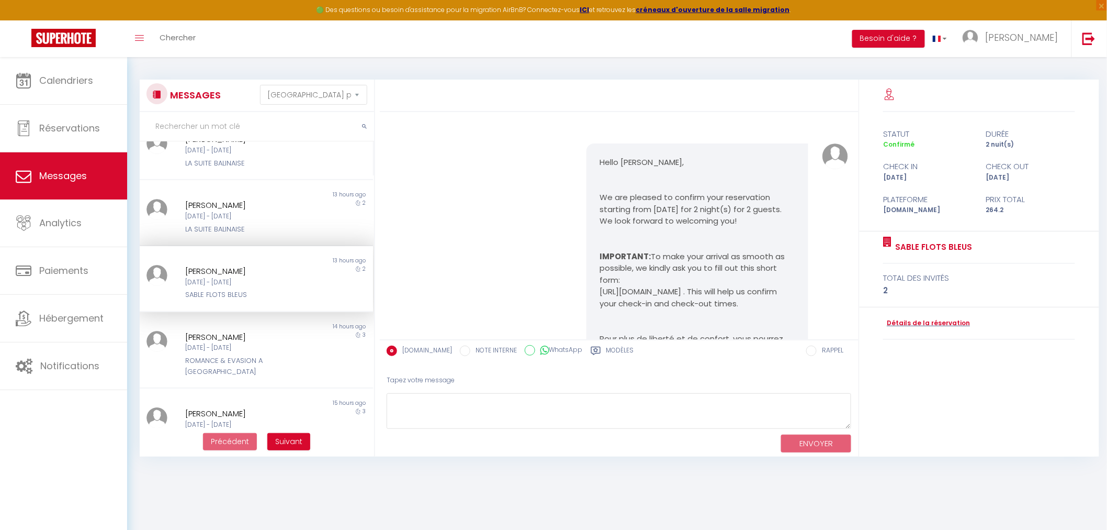
scroll to position [2613, 0]
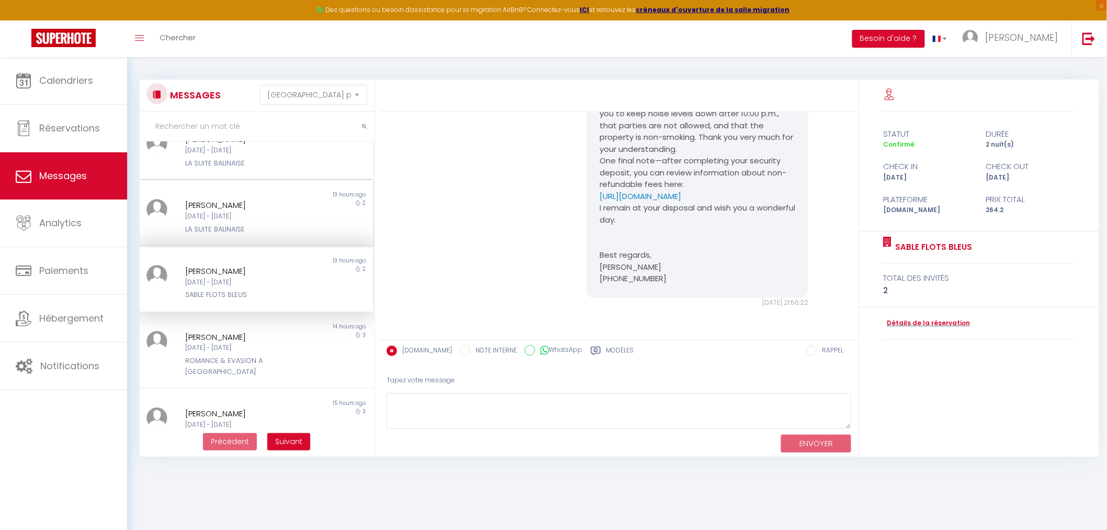
click at [268, 204] on div "[PERSON_NAME]" at bounding box center [246, 205] width 122 height 13
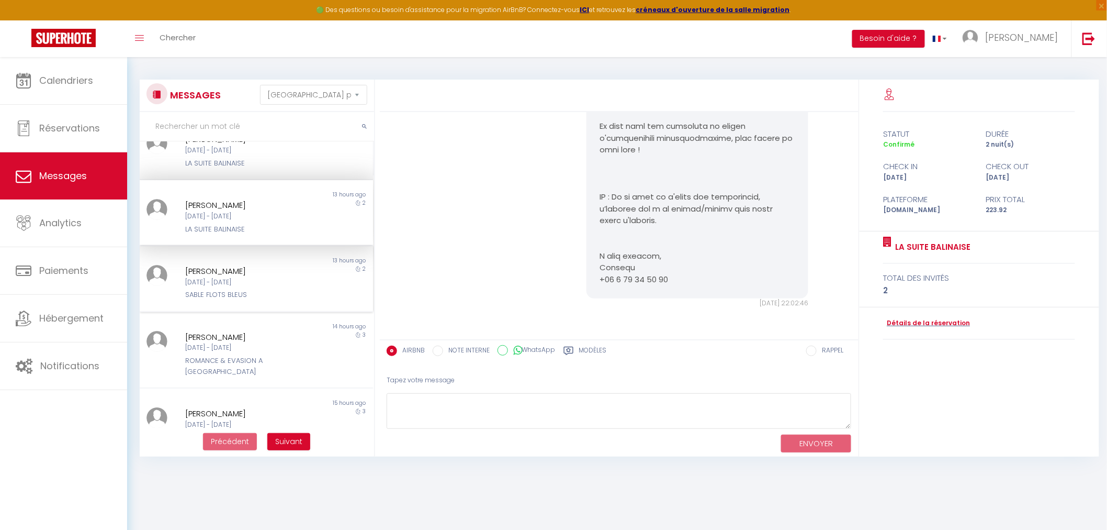
click at [259, 273] on div "[PERSON_NAME]" at bounding box center [246, 271] width 122 height 13
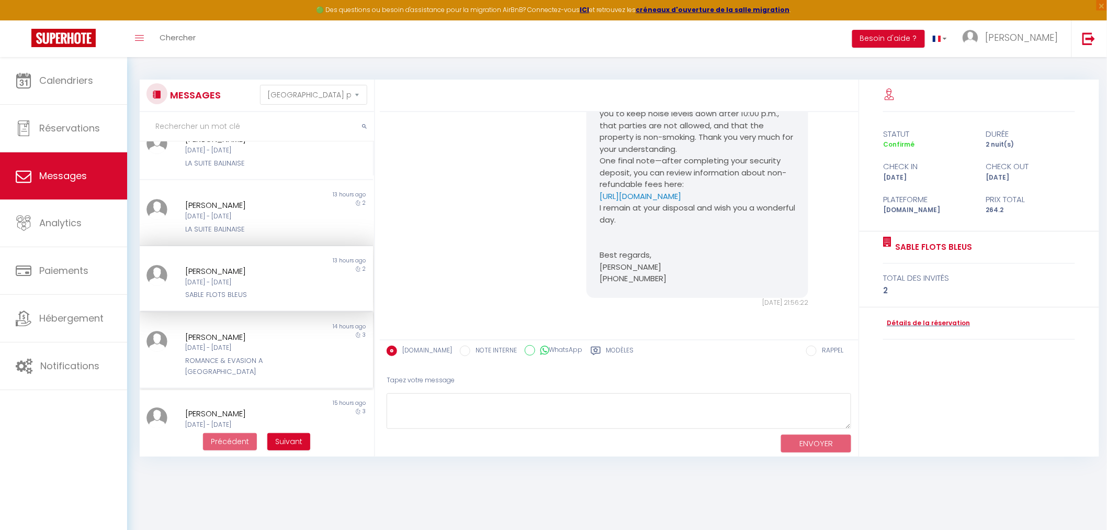
click at [248, 331] on div "[PERSON_NAME]" at bounding box center [246, 337] width 122 height 13
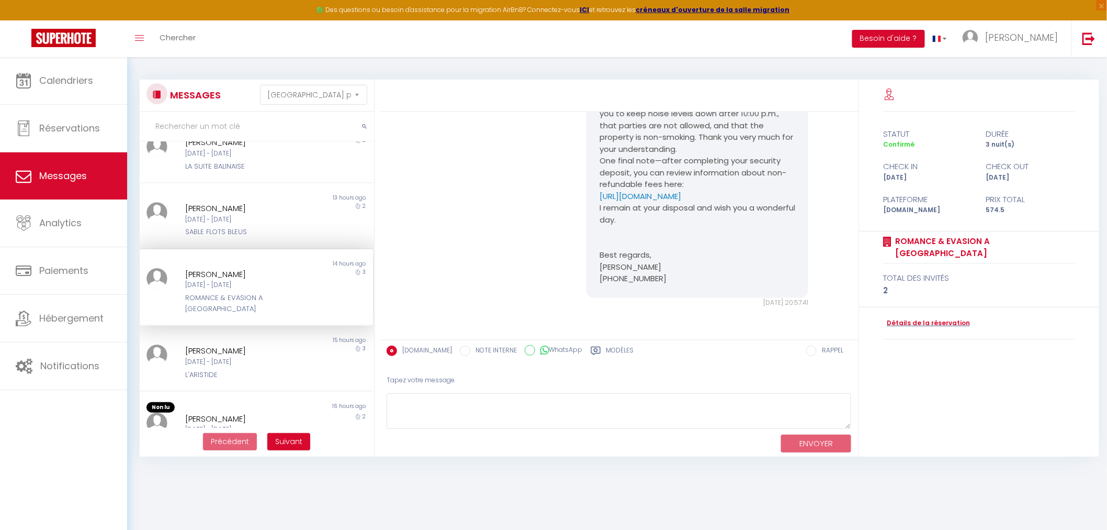
scroll to position [369, 0]
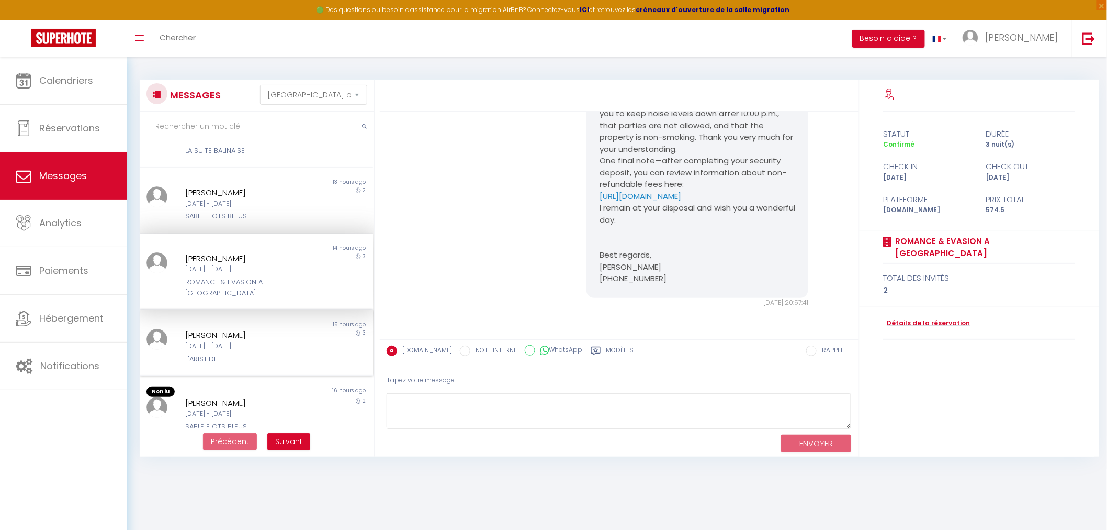
click at [237, 341] on div "[DATE] - [DATE]" at bounding box center [246, 346] width 122 height 10
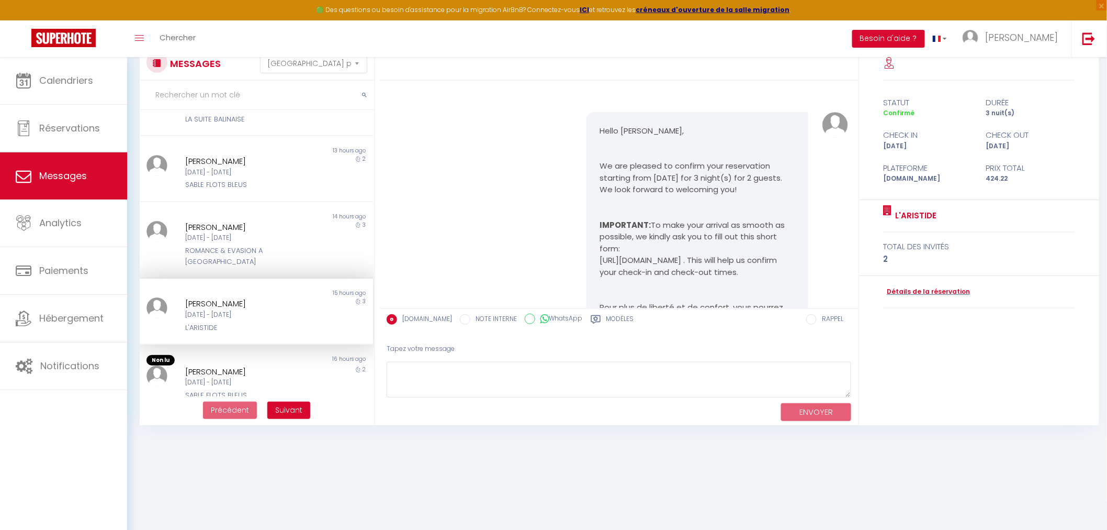
scroll to position [57, 0]
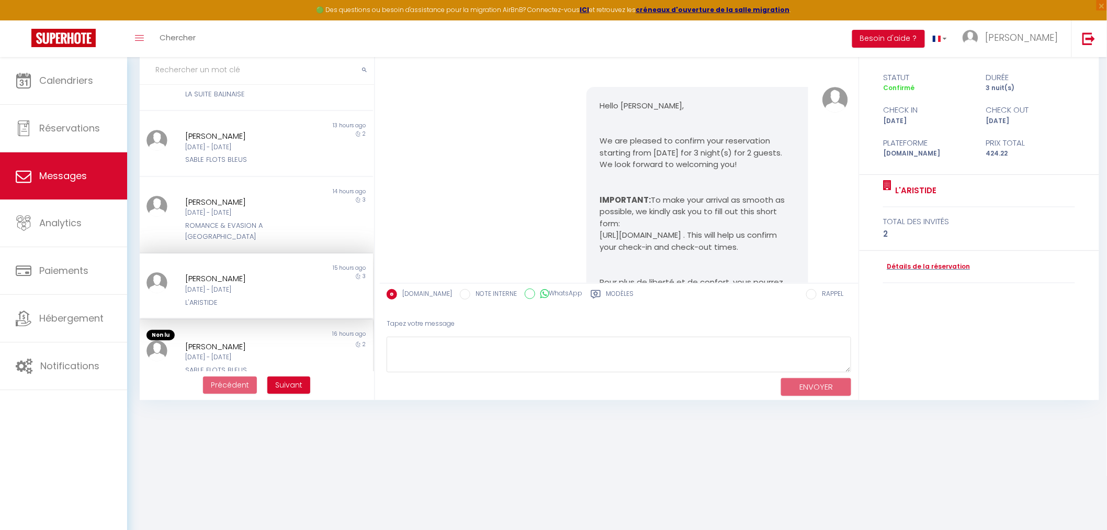
click at [294, 330] on div "16 hours ago" at bounding box center [314, 335] width 117 height 10
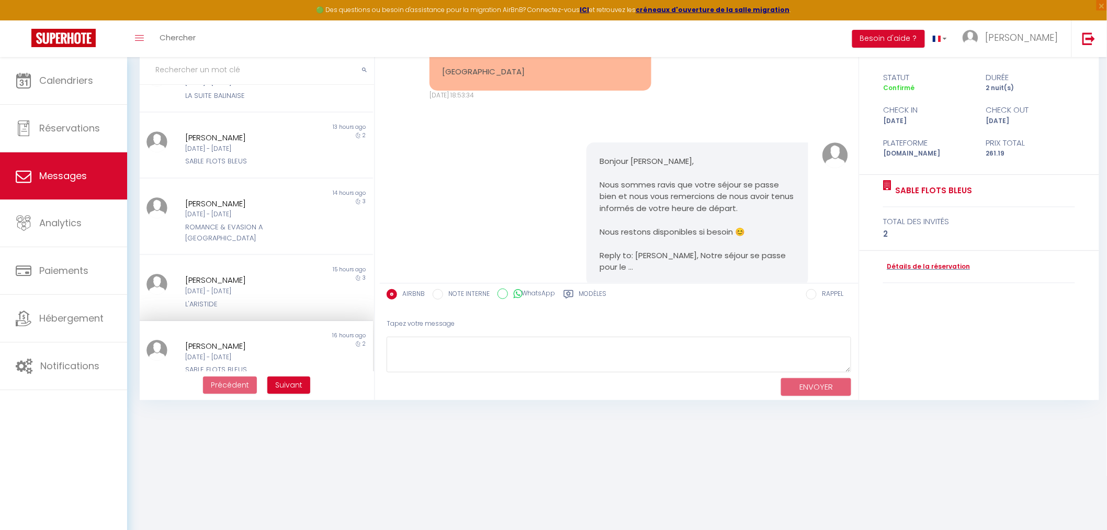
scroll to position [3703, 0]
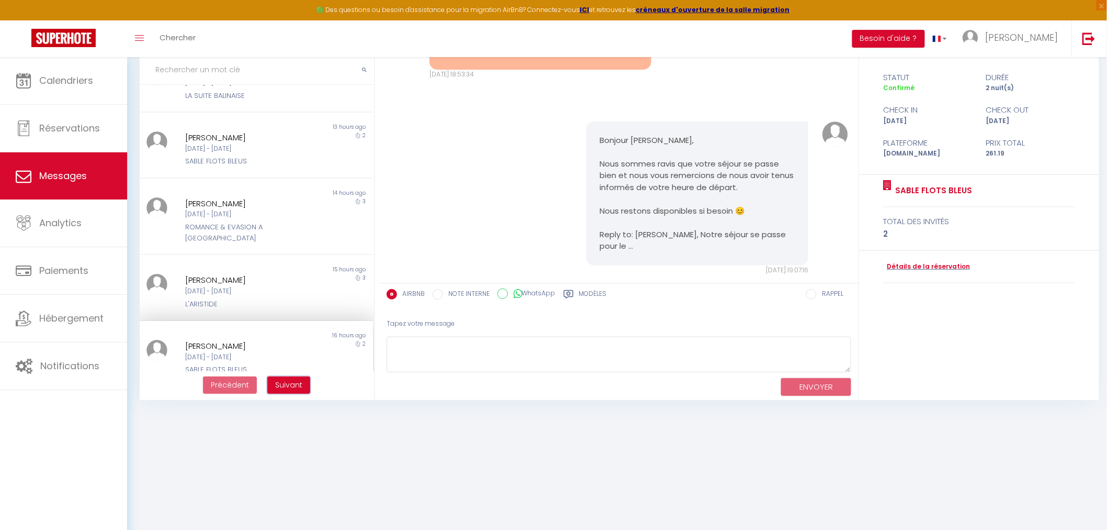
click at [295, 387] on span "Suivant" at bounding box center [288, 384] width 27 height 10
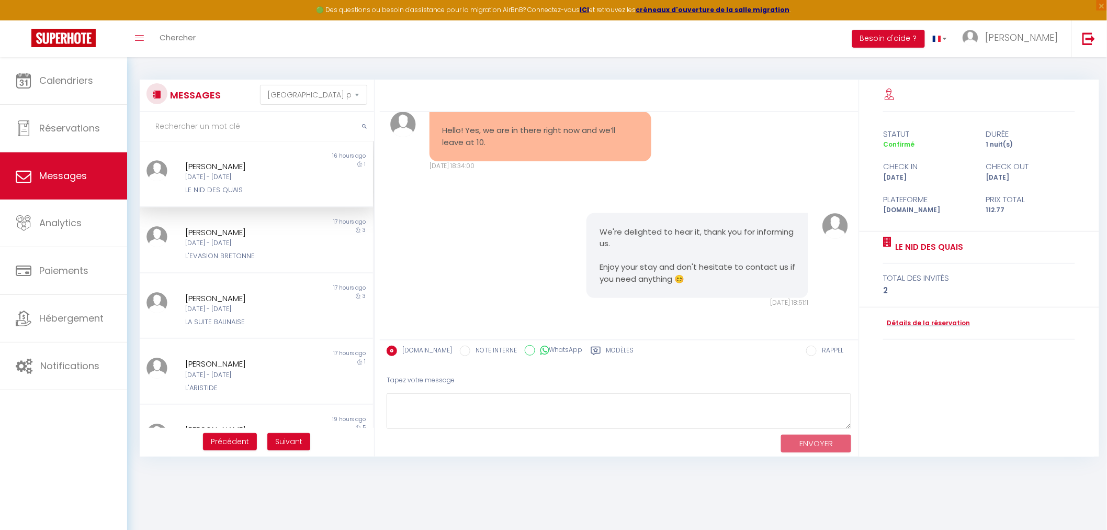
click at [284, 194] on div "LE NID DES QUAIS" at bounding box center [246, 190] width 122 height 10
click at [236, 246] on div "[DATE] - [DATE]" at bounding box center [246, 243] width 122 height 10
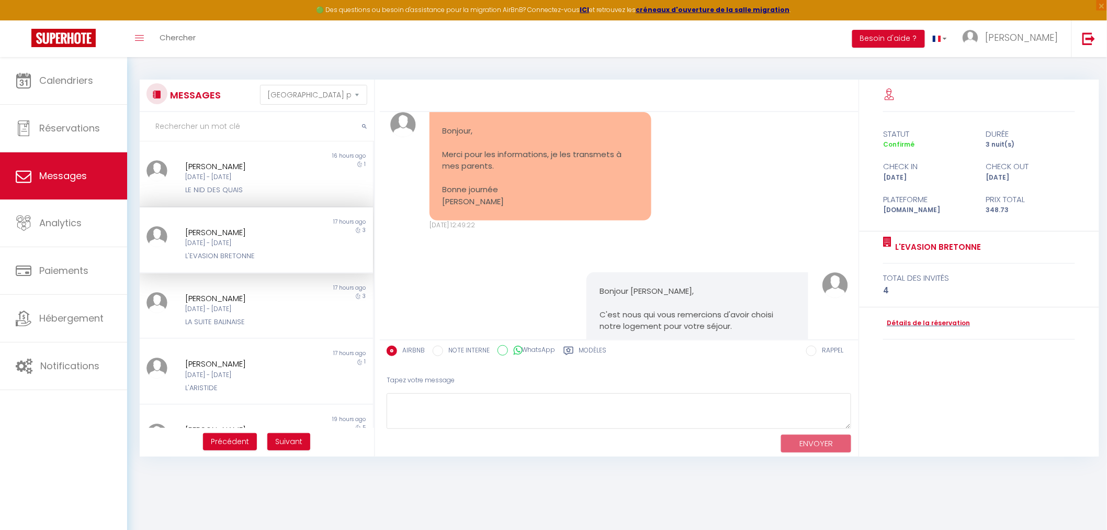
scroll to position [3452, 0]
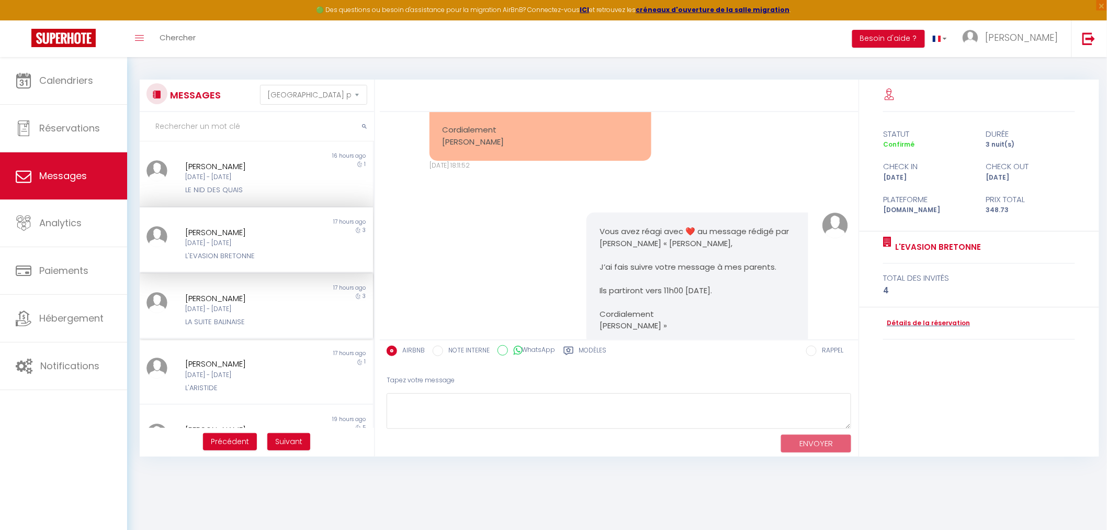
click at [233, 310] on div "[DATE] - [DATE]" at bounding box center [246, 309] width 122 height 10
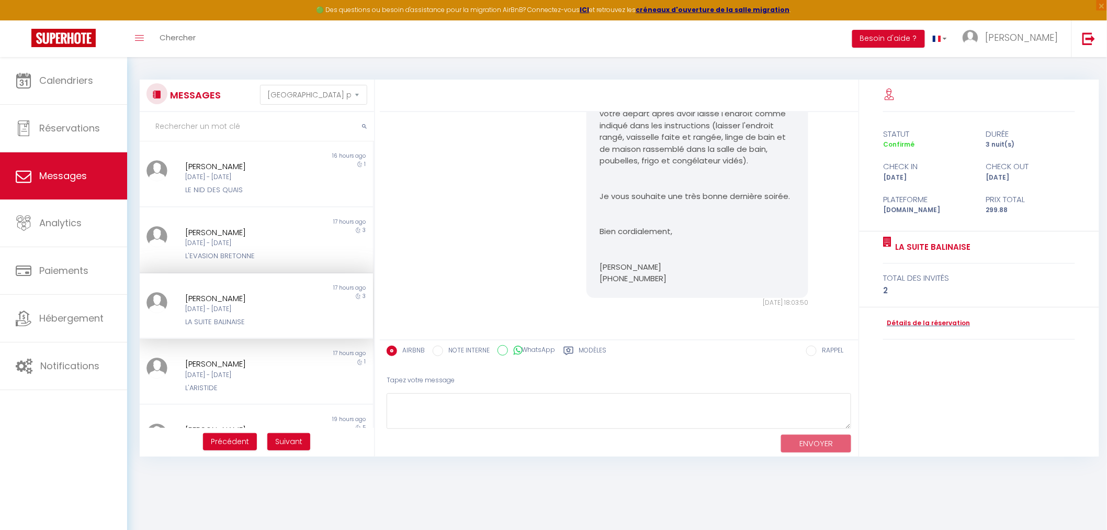
scroll to position [2225, 0]
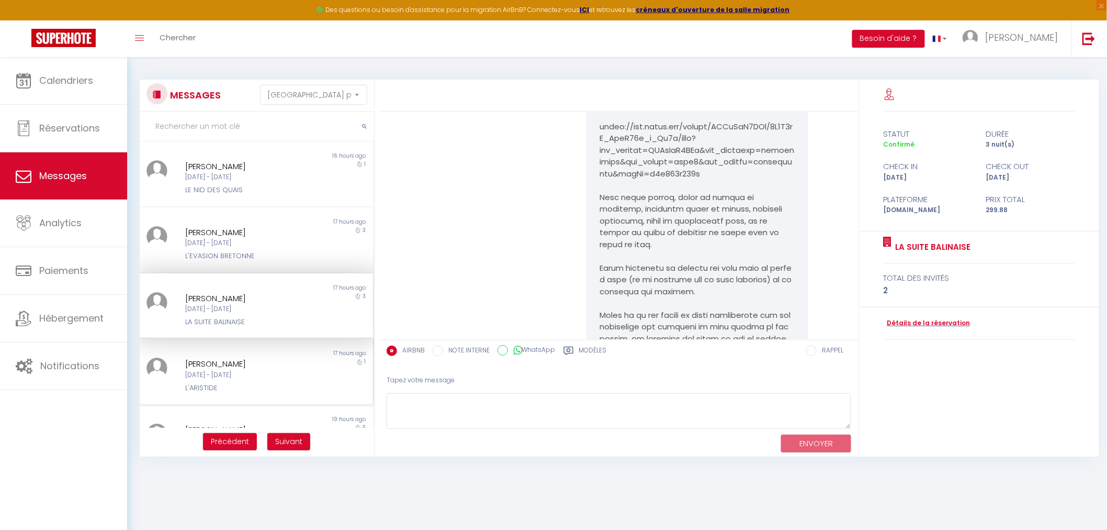
click at [273, 373] on div "[DATE] - [DATE]" at bounding box center [246, 375] width 122 height 10
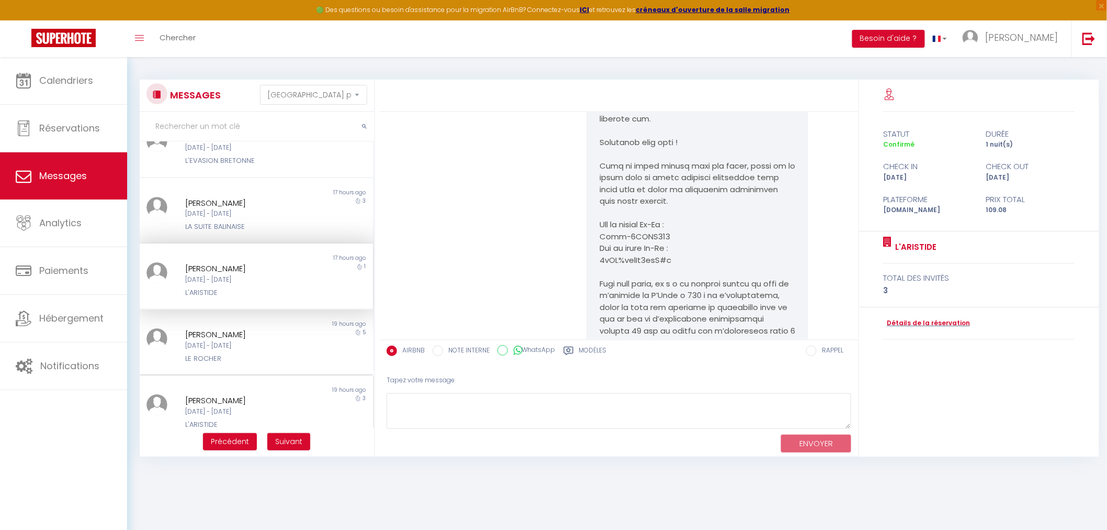
scroll to position [116, 0]
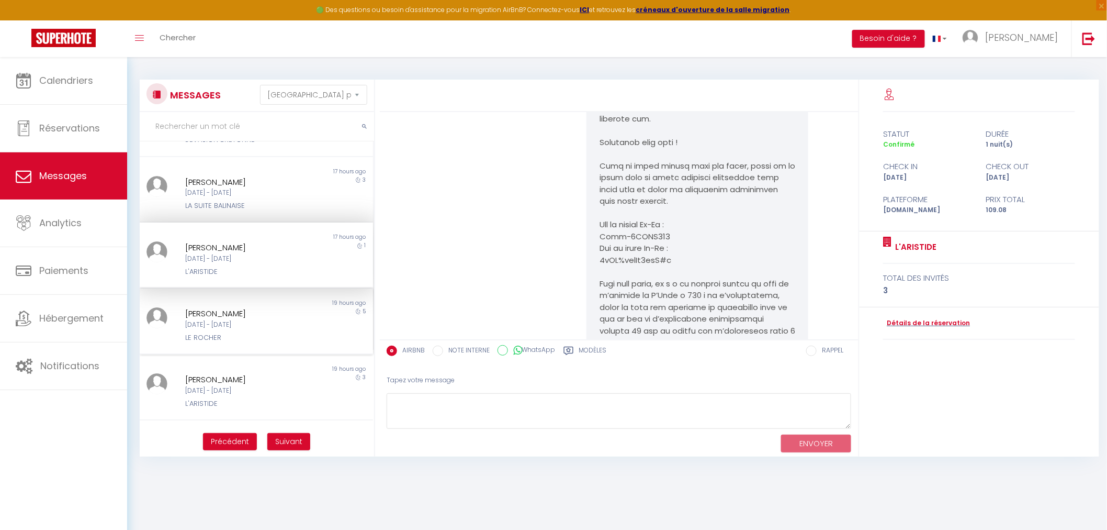
click at [268, 326] on div "[DATE] - [DATE]" at bounding box center [246, 325] width 122 height 10
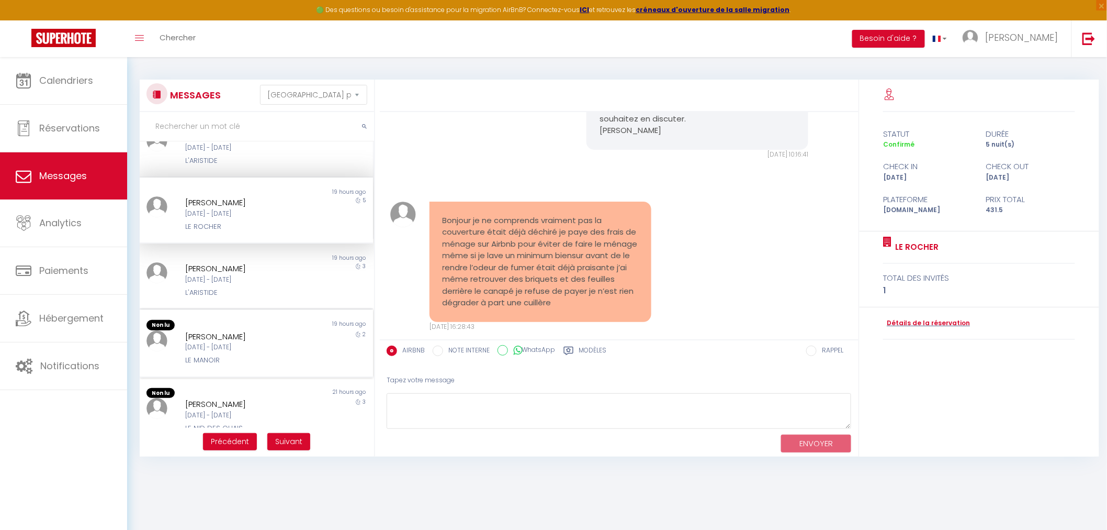
scroll to position [232, 0]
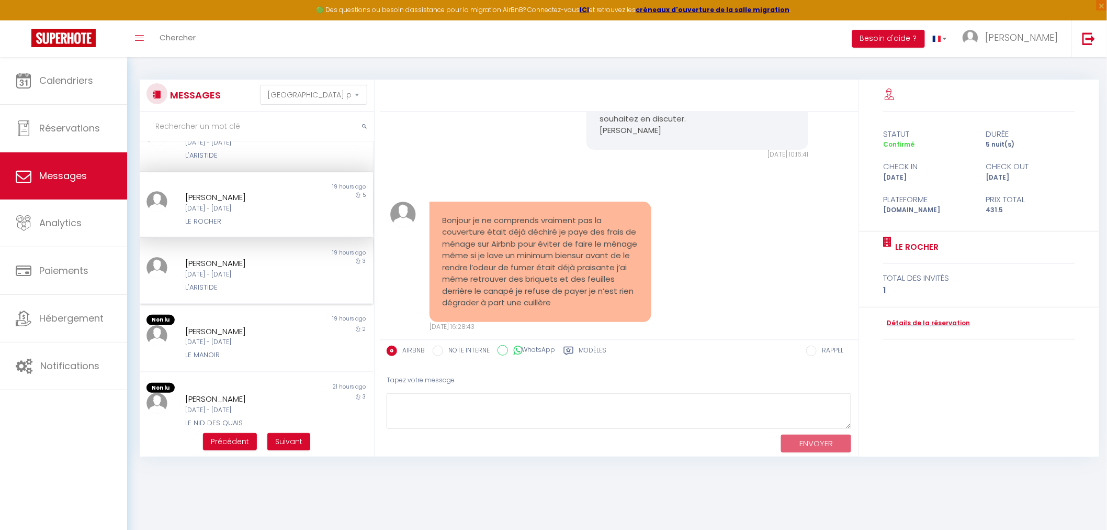
click at [288, 275] on div "[DATE] - [DATE]" at bounding box center [246, 275] width 122 height 10
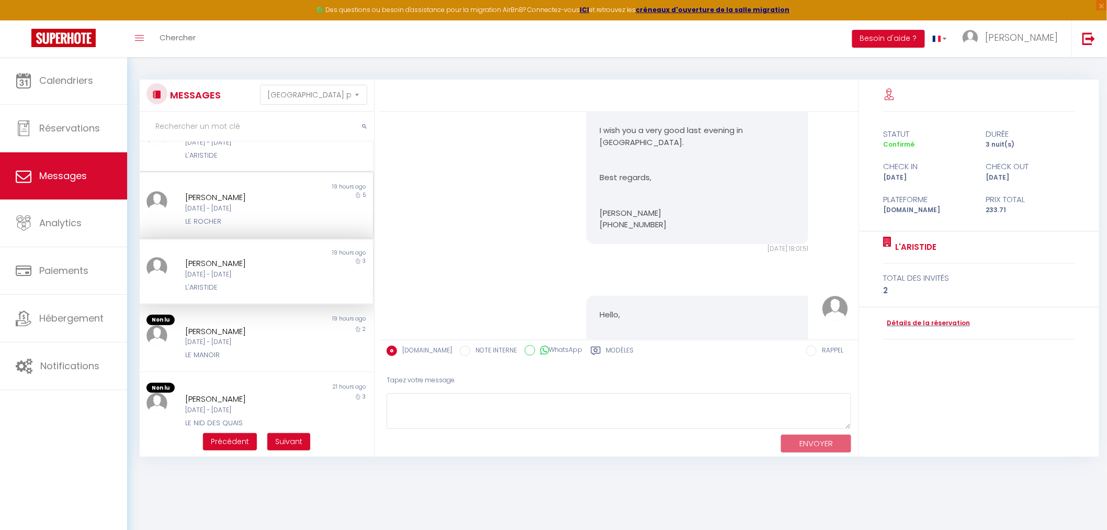
scroll to position [3452, 0]
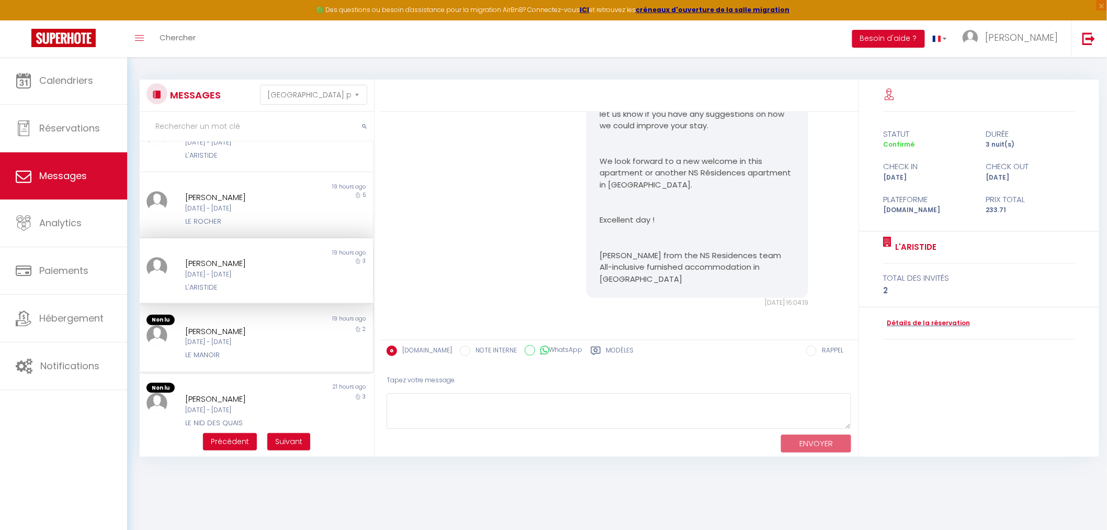
click at [257, 337] on div "[DATE] - [DATE]" at bounding box center [246, 342] width 122 height 10
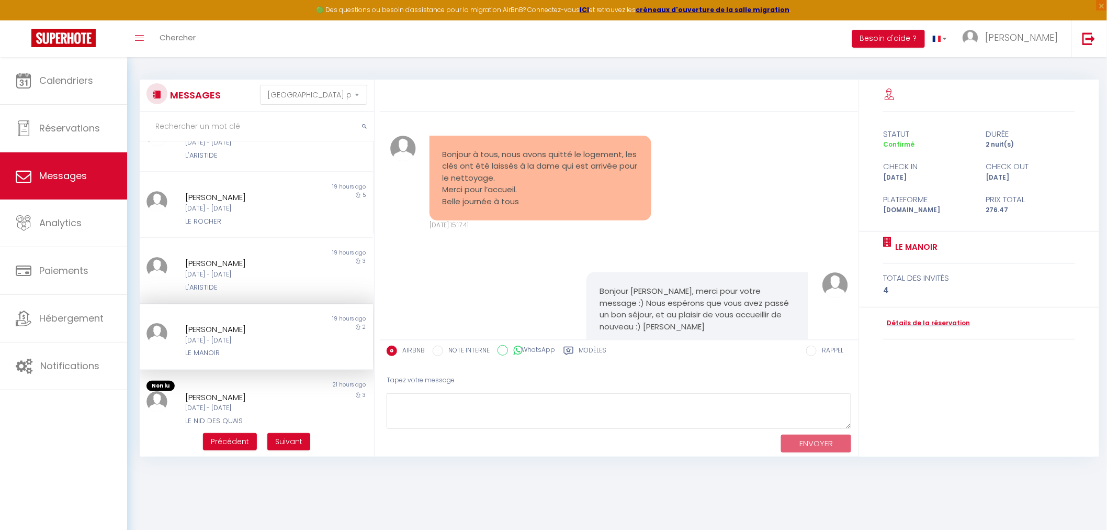
scroll to position [6426, 0]
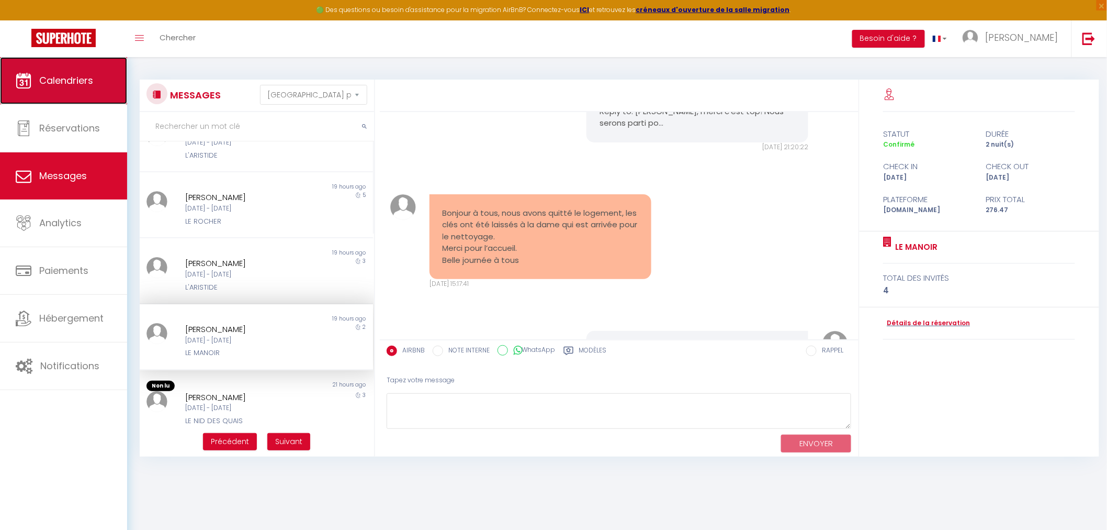
click at [67, 90] on link "Calendriers" at bounding box center [63, 80] width 127 height 47
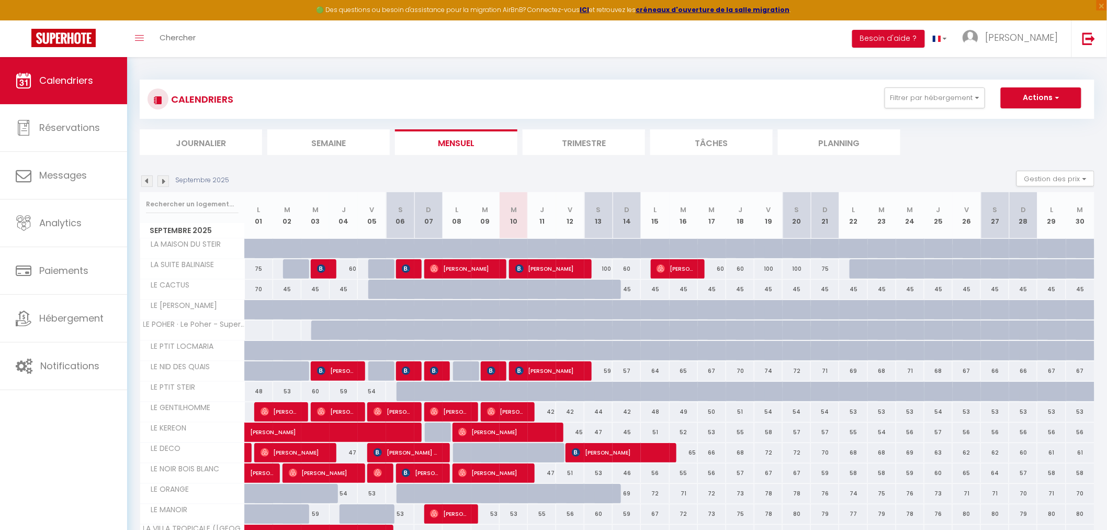
click at [568, 143] on li "Trimestre" at bounding box center [584, 142] width 122 height 26
click at [214, 211] on input "text" at bounding box center [192, 204] width 93 height 19
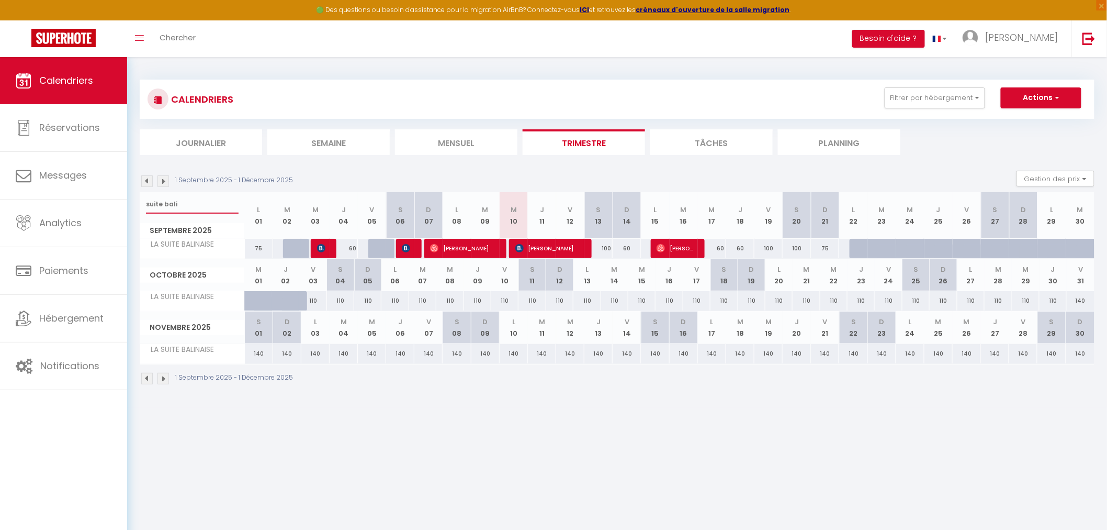
type input "suite bali"
click at [151, 184] on img at bounding box center [147, 181] width 12 height 12
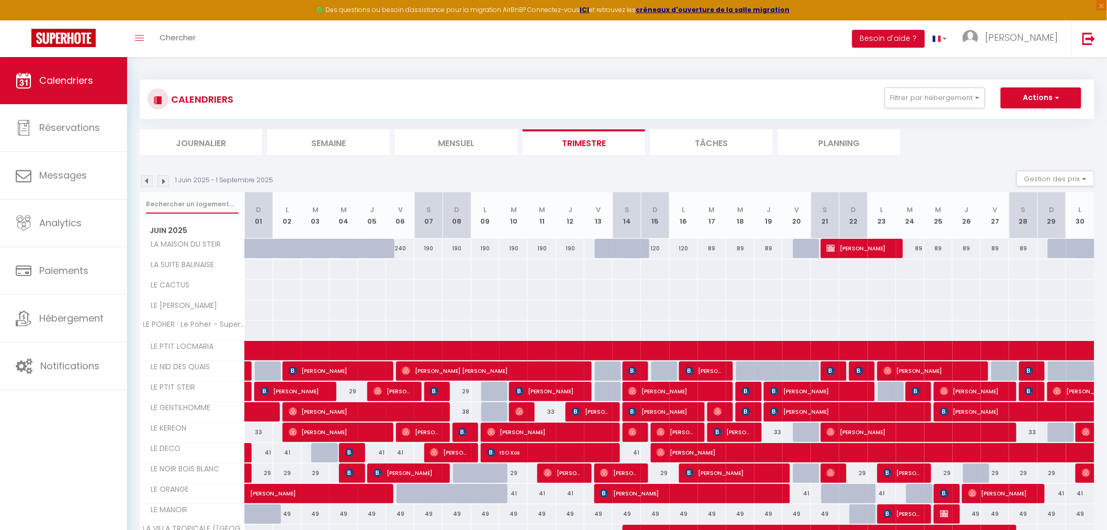
click at [206, 200] on input "text" at bounding box center [192, 204] width 93 height 19
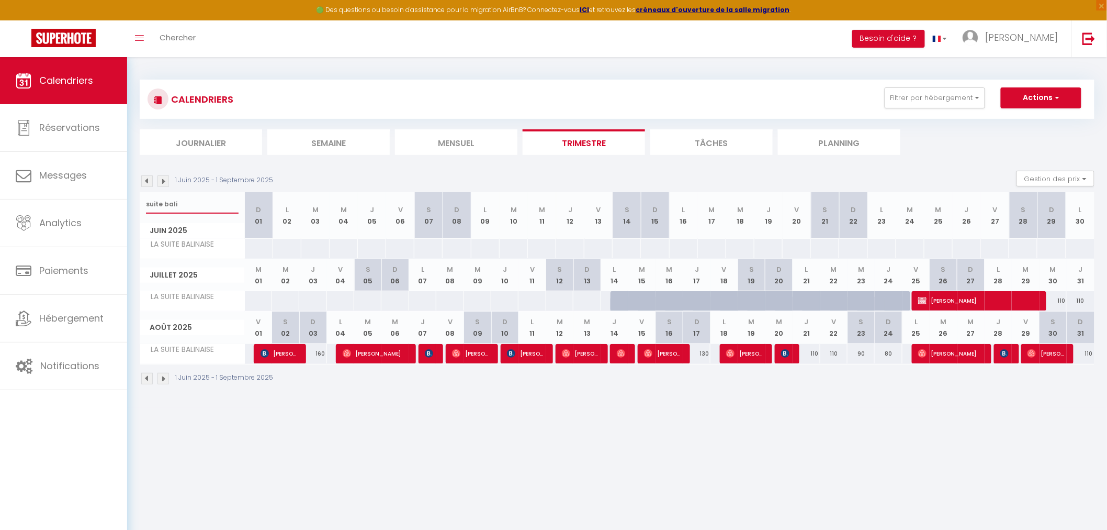
type input "suite bali"
click at [165, 176] on img at bounding box center [164, 181] width 12 height 12
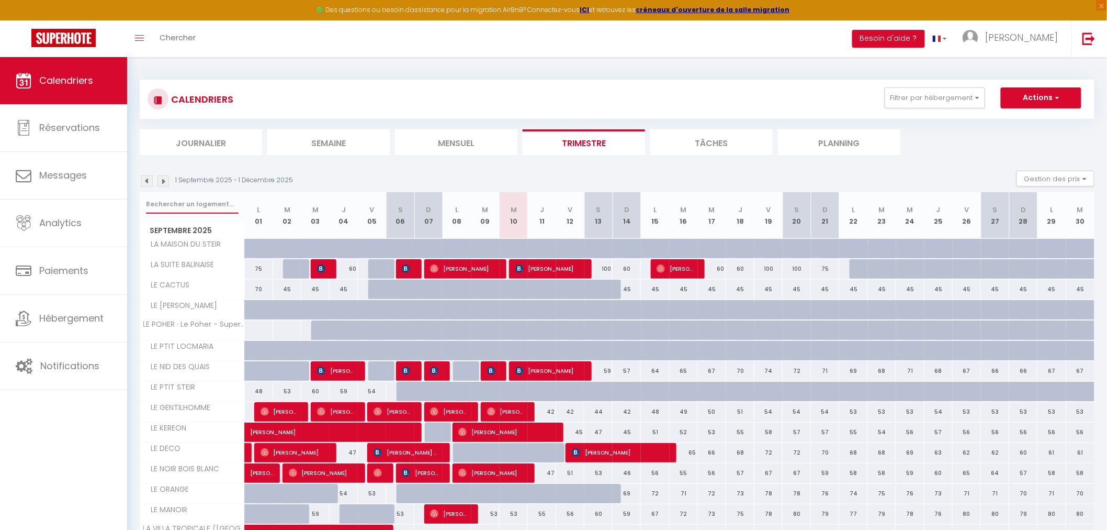
click at [158, 205] on input "text" at bounding box center [192, 204] width 93 height 19
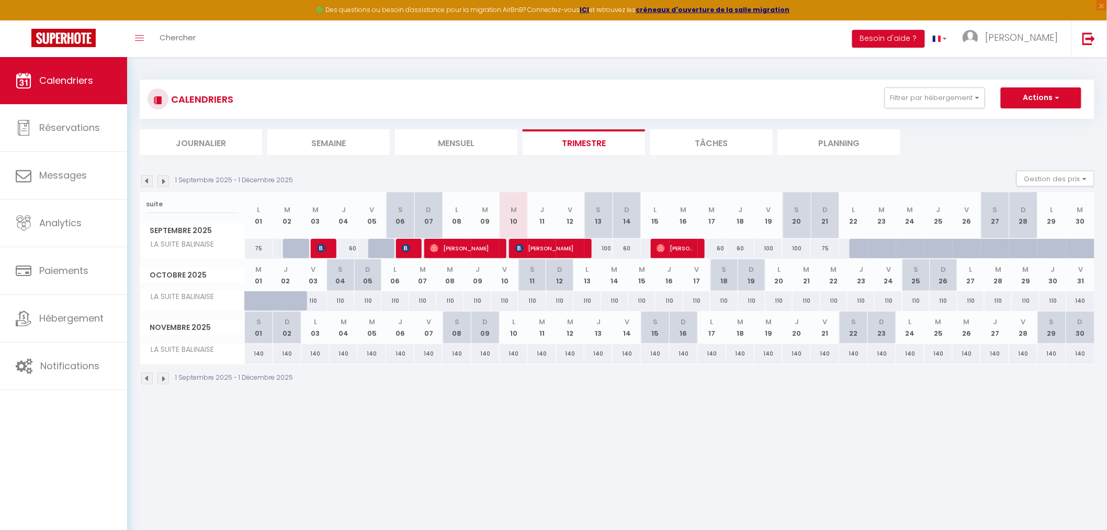
click at [656, 429] on body "🟢 Des questions ou besoin d'assistance pour la migration AirBnB? Connectez-vous…" at bounding box center [553, 322] width 1107 height 530
click at [176, 201] on input "suite" at bounding box center [192, 204] width 93 height 19
click at [175, 201] on input "suite" at bounding box center [192, 204] width 93 height 19
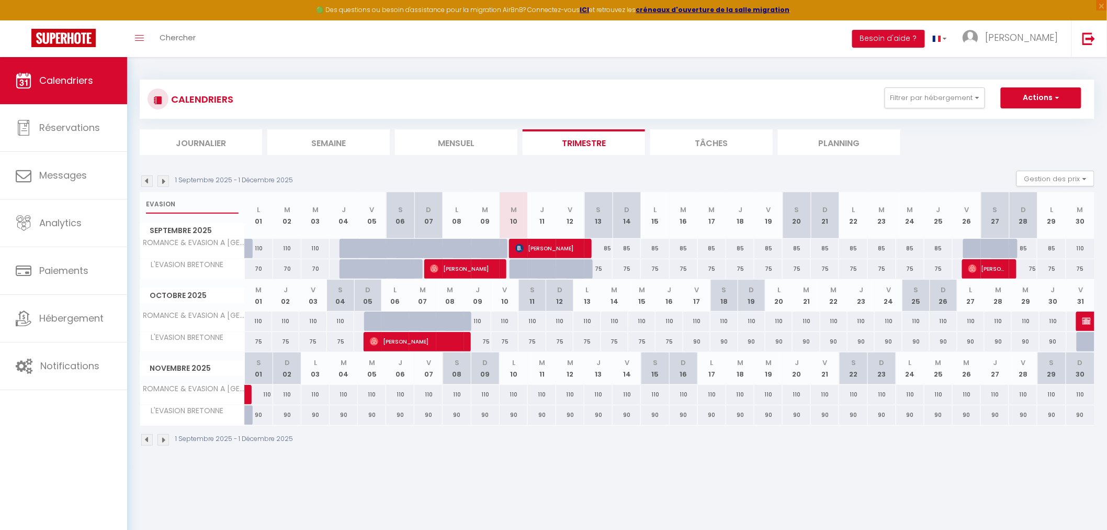
click at [193, 206] on input "EVASION" at bounding box center [192, 204] width 93 height 19
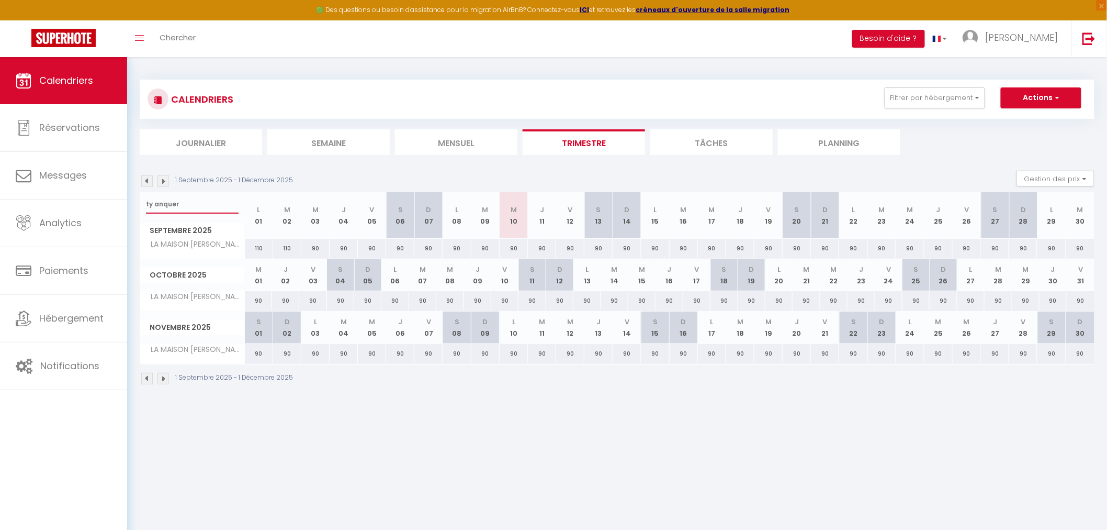
click at [193, 206] on input "ty anquer" at bounding box center [192, 204] width 93 height 19
click at [193, 206] on input "agapanthes" at bounding box center [192, 204] width 93 height 19
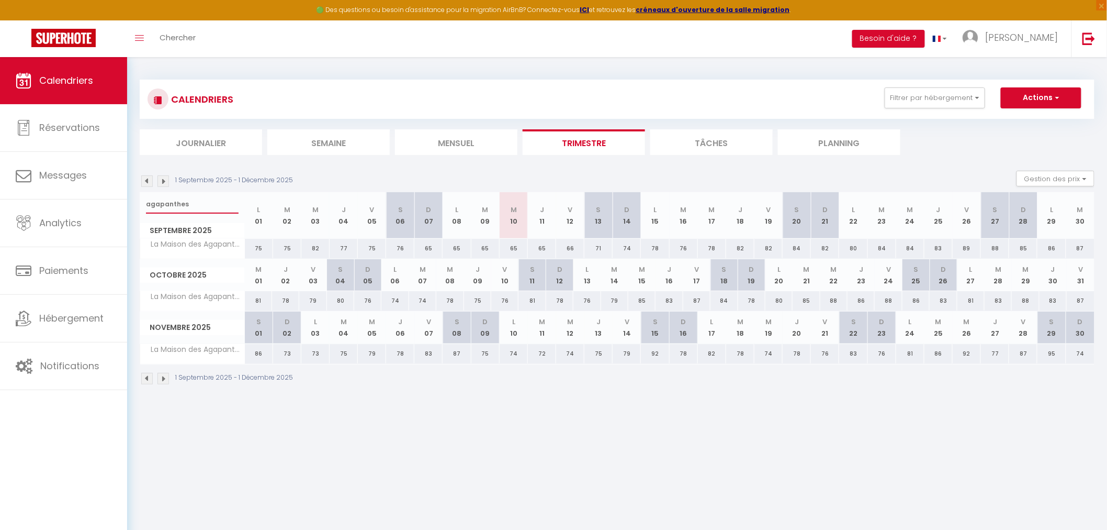
click at [193, 206] on input "agapanthes" at bounding box center [192, 204] width 93 height 19
click at [193, 206] on input "ANNE" at bounding box center [192, 204] width 93 height 19
type input "ANNE"
